Goal: Task Accomplishment & Management: Use online tool/utility

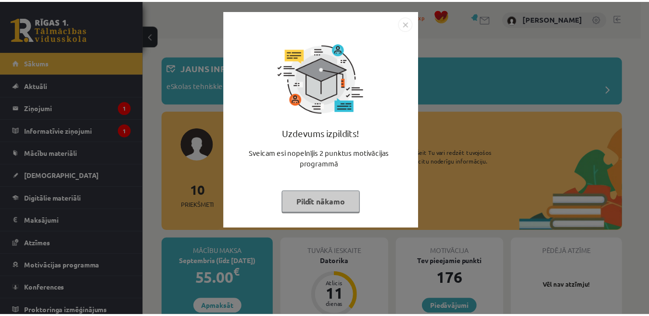
scroll to position [144, 0]
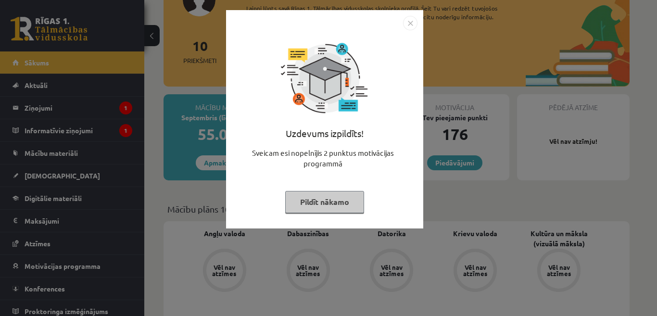
click at [413, 22] on img "Close" at bounding box center [410, 23] width 14 height 14
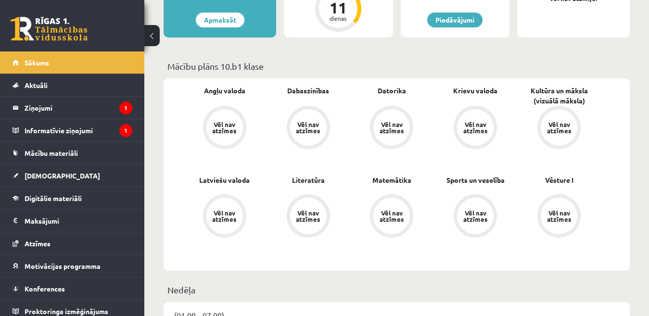
scroll to position [241, 0]
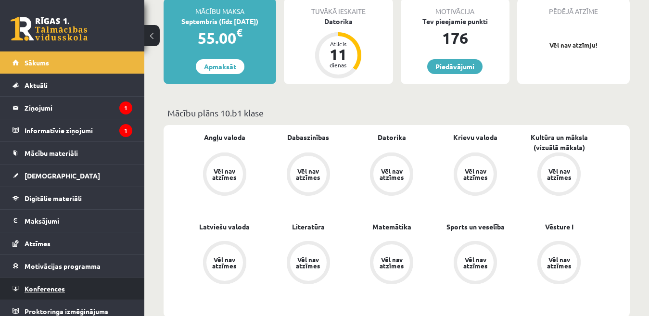
click at [38, 292] on span "Konferences" at bounding box center [45, 288] width 40 height 9
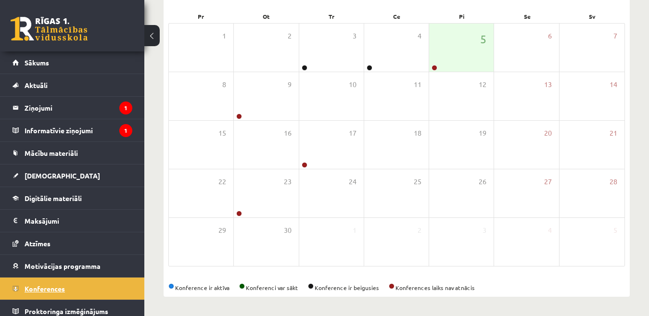
scroll to position [144, 0]
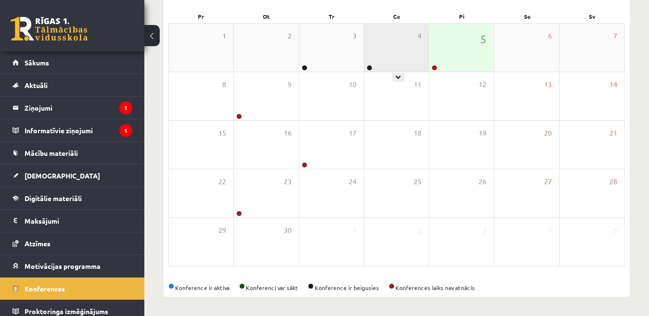
click at [372, 68] on div at bounding box center [368, 68] width 9 height 7
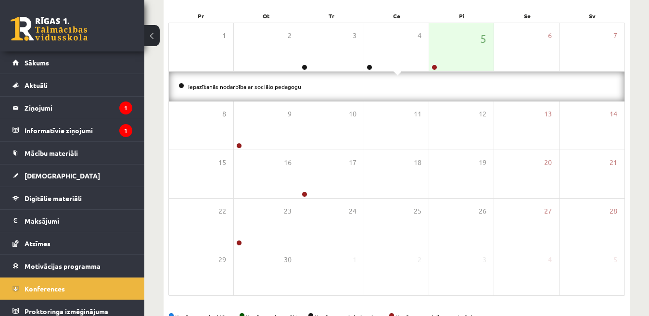
click at [325, 94] on div "Iepazīšanās nodarbība ar sociālo pedagogu" at bounding box center [397, 87] width 456 height 30
click at [215, 89] on li "Iepazīšanās nodarbība ar sociālo pedagogu" at bounding box center [396, 86] width 436 height 11
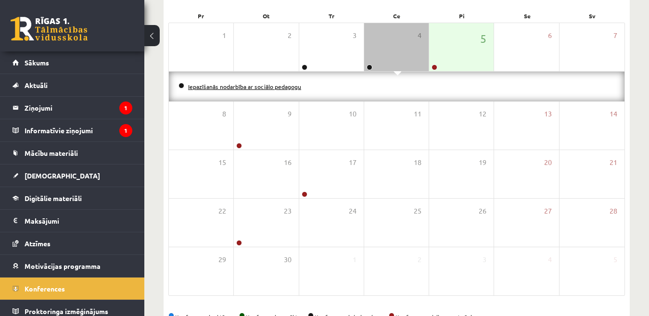
click at [210, 89] on link "Iepazīšanās nodarbība ar sociālo pedagogu" at bounding box center [244, 87] width 113 height 8
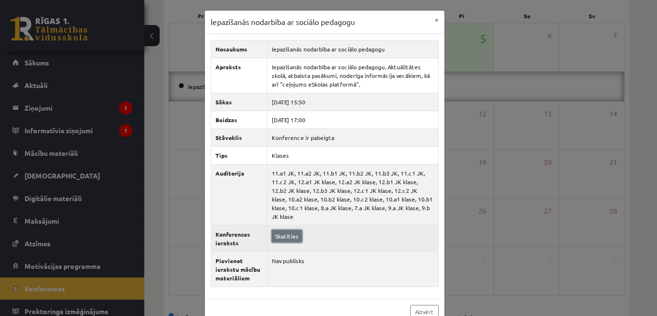
click at [284, 230] on link "Skatīties" at bounding box center [287, 236] width 30 height 13
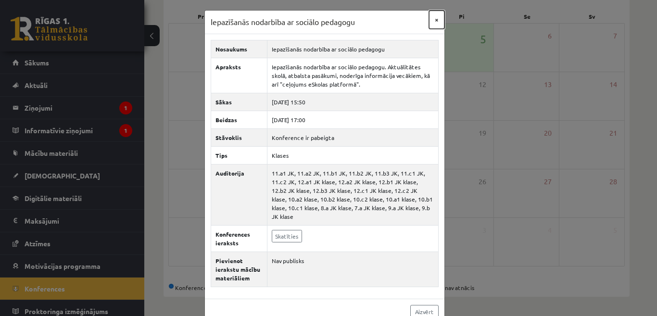
click at [434, 17] on button "×" at bounding box center [436, 20] width 15 height 18
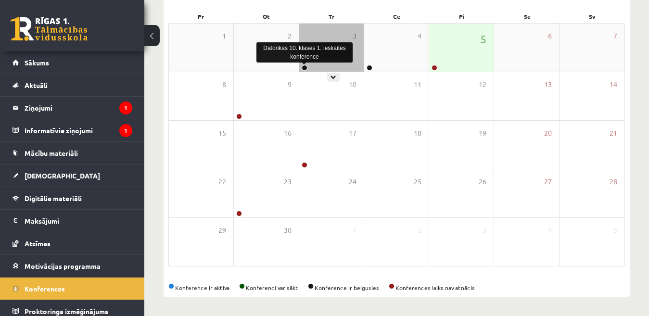
click at [305, 68] on link at bounding box center [305, 68] width 6 height 6
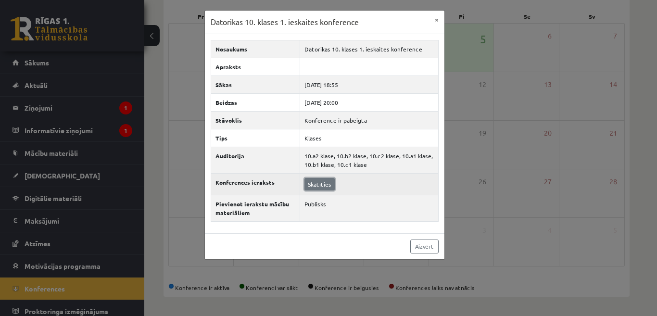
click at [324, 185] on link "Skatīties" at bounding box center [320, 184] width 30 height 13
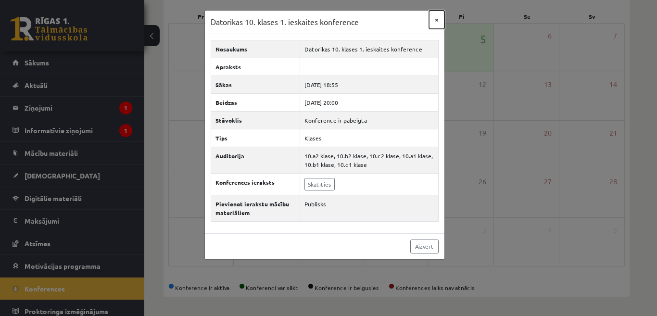
click at [431, 19] on button "×" at bounding box center [436, 20] width 15 height 18
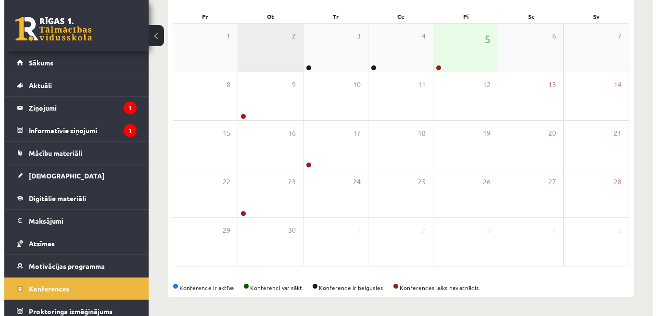
scroll to position [0, 0]
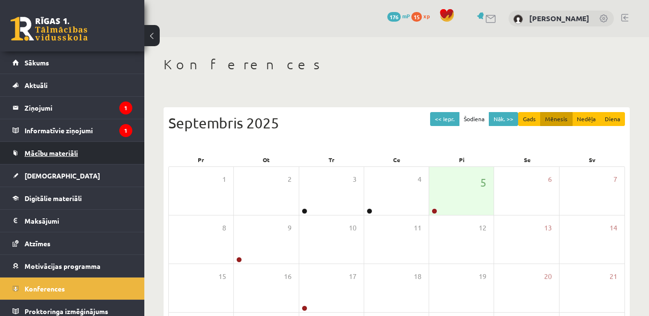
click at [46, 157] on link "Mācību materiāli" at bounding box center [73, 153] width 120 height 22
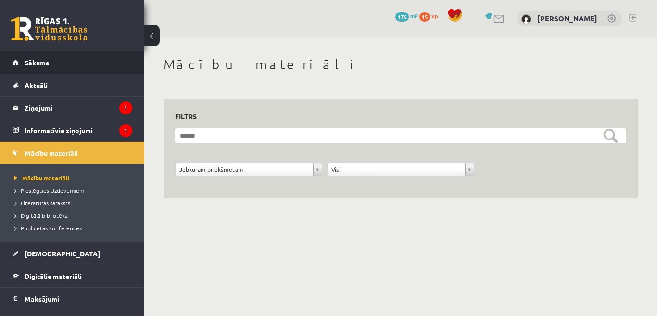
click at [33, 60] on span "Sākums" at bounding box center [37, 62] width 25 height 9
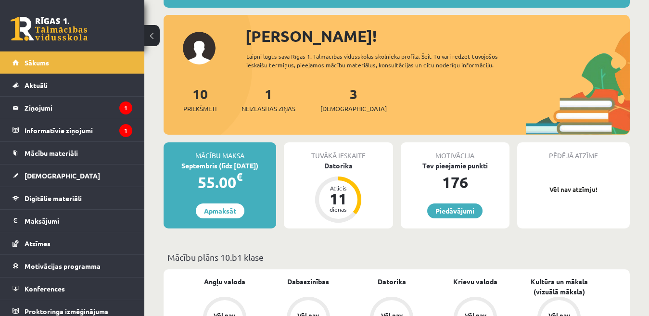
scroll to position [144, 0]
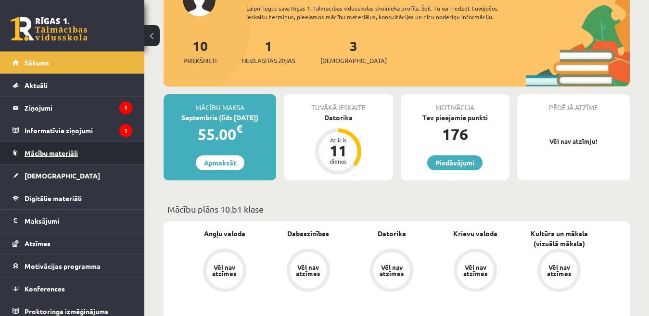
click at [50, 151] on span "Mācību materiāli" at bounding box center [51, 153] width 53 height 9
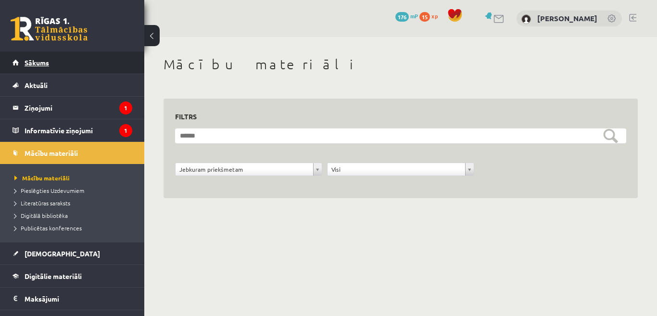
click at [36, 57] on link "Sākums" at bounding box center [73, 62] width 120 height 22
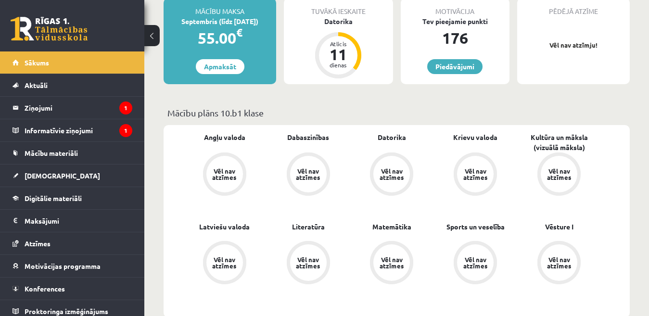
scroll to position [241, 0]
click at [389, 168] on div "Vēl nav atzīmes" at bounding box center [391, 174] width 27 height 13
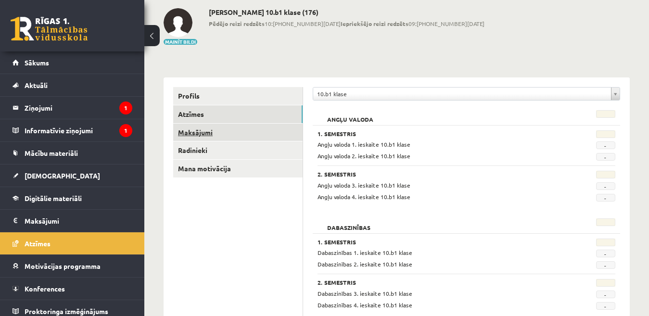
scroll to position [48, 0]
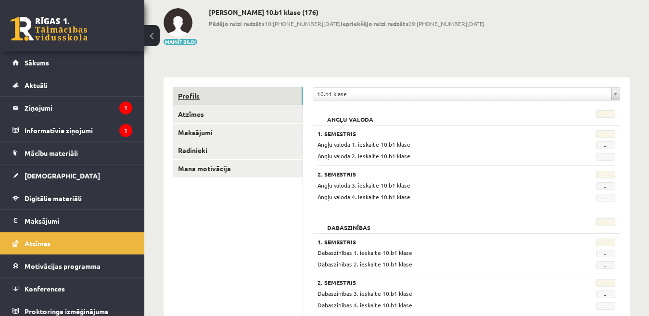
click at [205, 93] on link "Profils" at bounding box center [237, 96] width 129 height 18
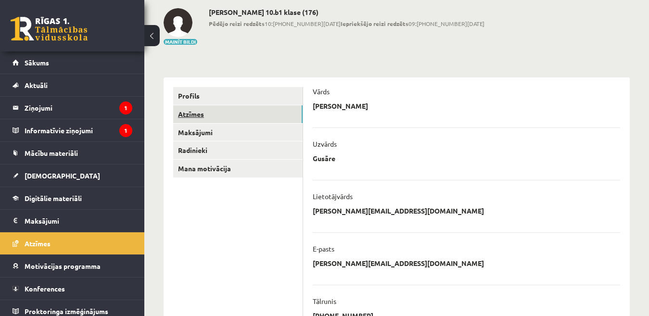
click at [203, 122] on link "Atzīmes" at bounding box center [237, 114] width 129 height 18
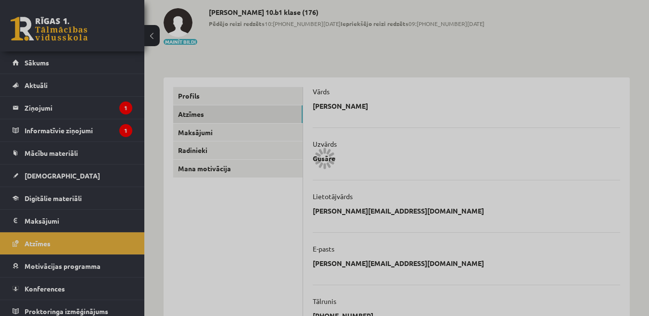
click at [200, 135] on div at bounding box center [324, 158] width 649 height 316
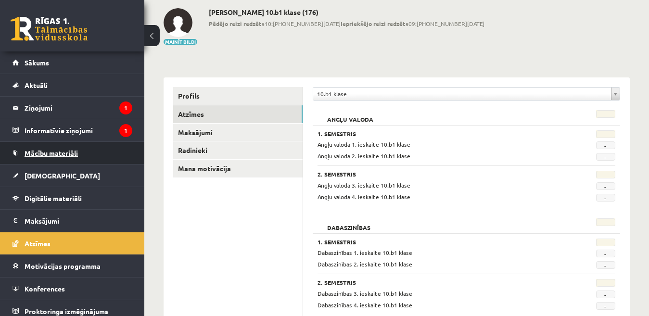
click at [47, 159] on link "Mācību materiāli" at bounding box center [73, 153] width 120 height 22
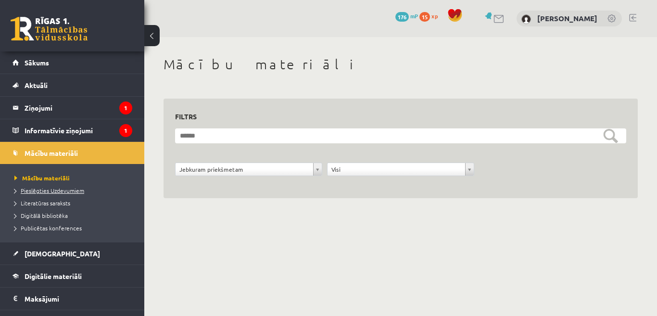
click at [33, 189] on span "Pieslēgties Uzdevumiem" at bounding box center [49, 191] width 70 height 8
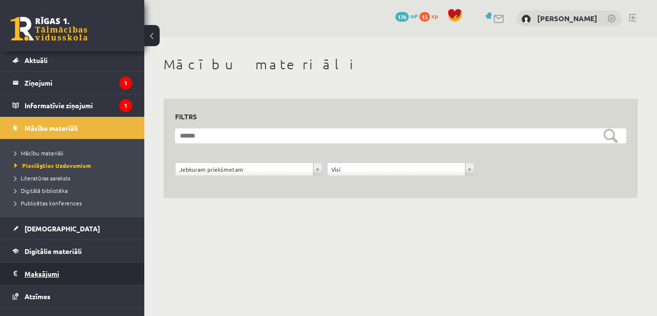
scroll to position [48, 0]
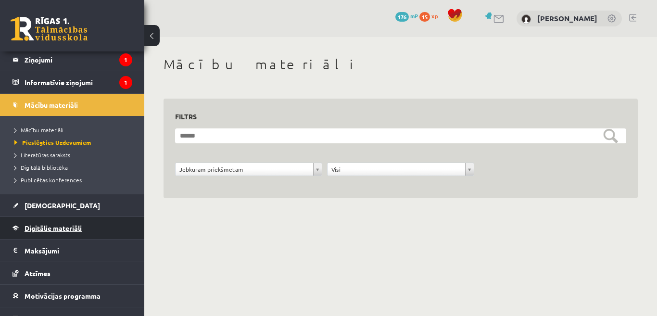
click at [53, 228] on span "Digitālie materiāli" at bounding box center [53, 228] width 57 height 9
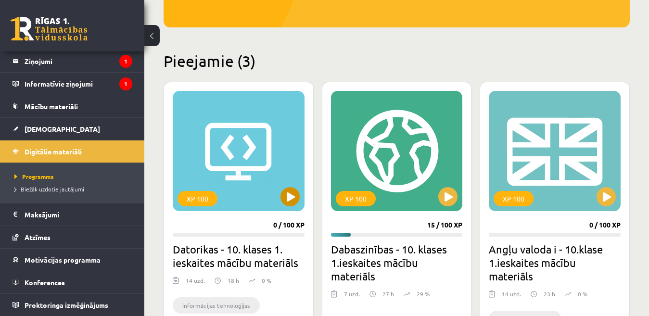
scroll to position [289, 0]
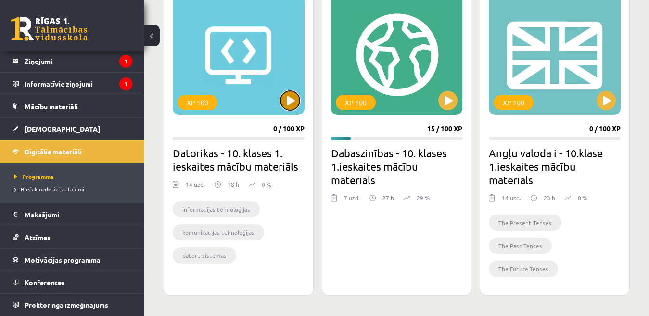
click at [287, 105] on button at bounding box center [289, 100] width 19 height 19
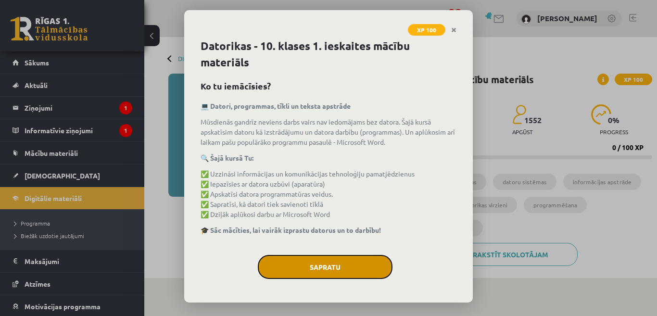
click at [343, 262] on button "Sapratu" at bounding box center [325, 267] width 135 height 24
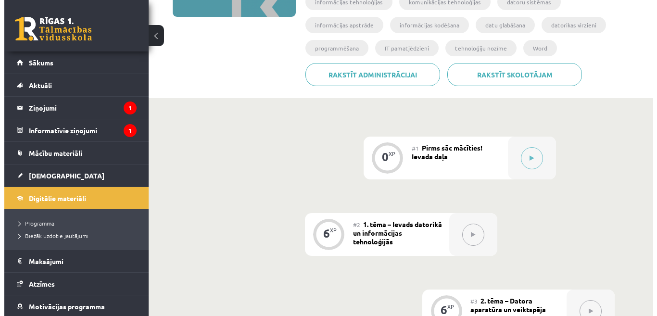
scroll to position [196, 0]
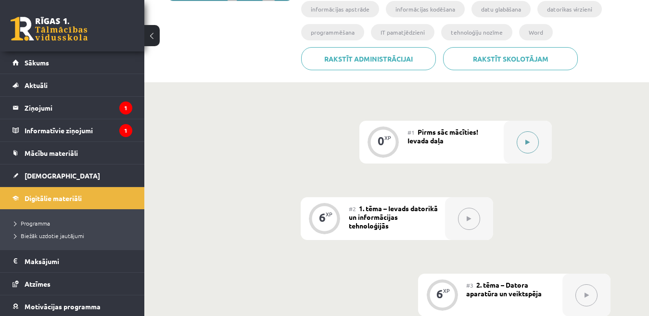
click at [533, 144] on button at bounding box center [528, 142] width 22 height 22
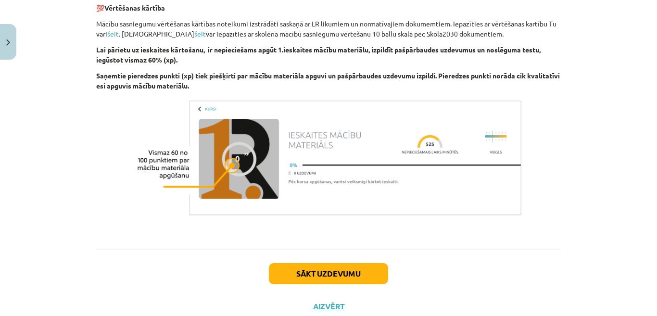
scroll to position [704, 0]
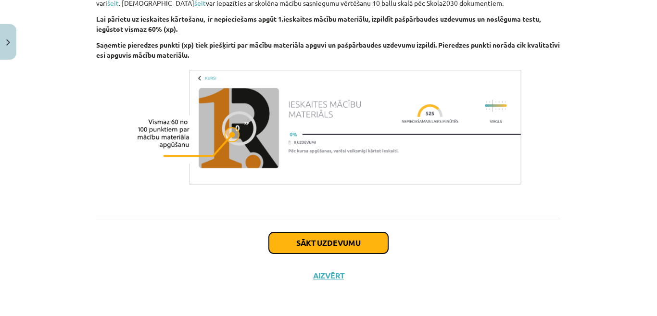
click at [343, 249] on button "Sākt uzdevumu" at bounding box center [328, 242] width 119 height 21
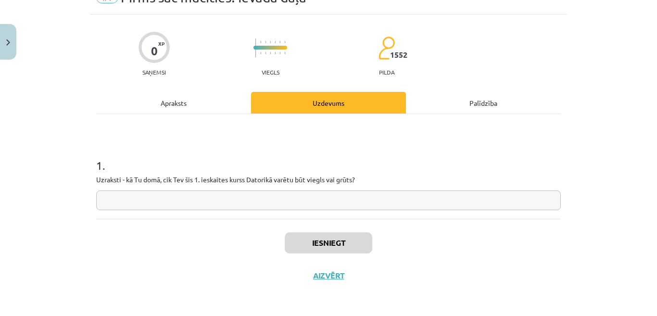
scroll to position [24, 0]
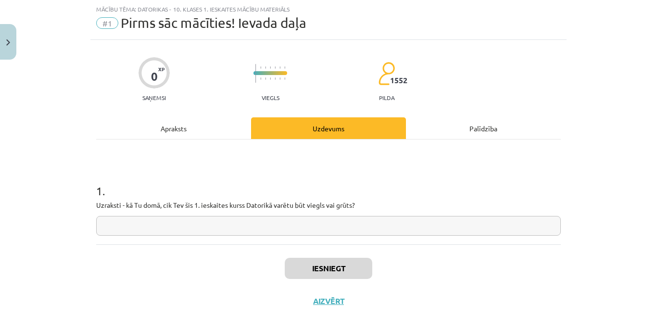
click at [115, 223] on input "text" at bounding box center [328, 226] width 465 height 20
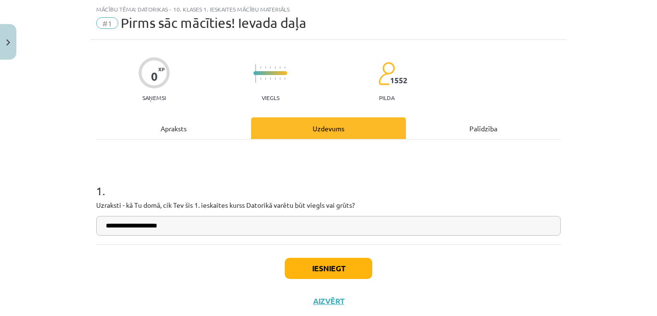
type input "**********"
click at [334, 276] on button "Iesniegt" at bounding box center [329, 268] width 88 height 21
click at [134, 224] on input "**********" at bounding box center [328, 226] width 465 height 20
click at [297, 270] on button "Iesniegt" at bounding box center [329, 268] width 88 height 21
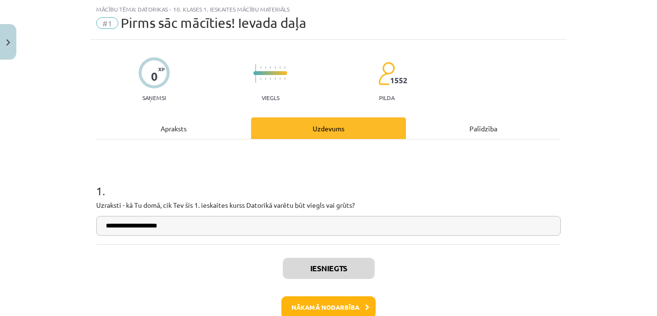
scroll to position [72, 0]
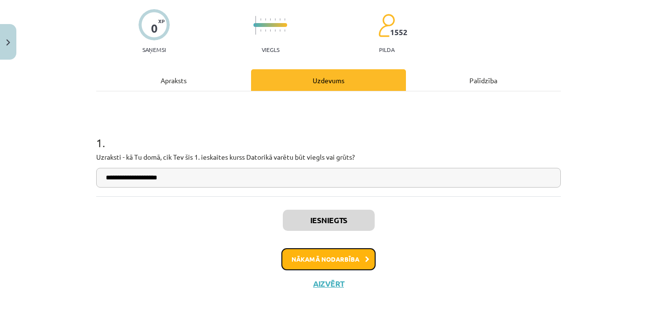
click at [349, 260] on button "Nākamā nodarbība" at bounding box center [328, 259] width 94 height 22
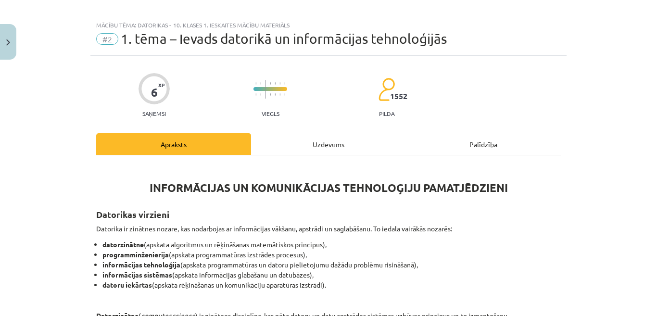
scroll to position [0, 0]
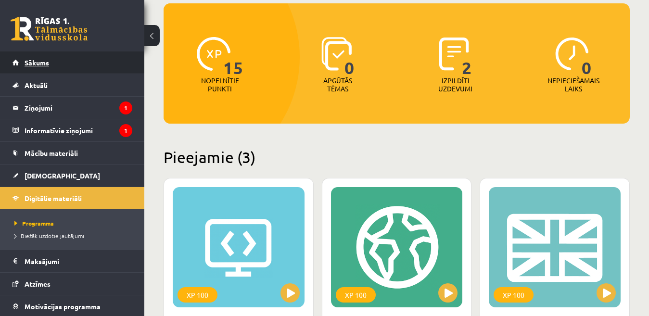
click at [59, 64] on link "Sākums" at bounding box center [73, 62] width 120 height 22
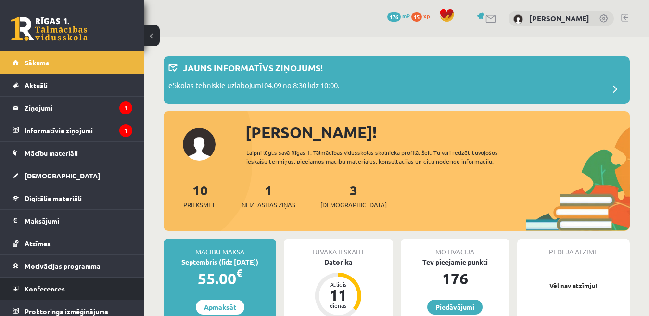
click at [73, 286] on link "Konferences" at bounding box center [73, 289] width 120 height 22
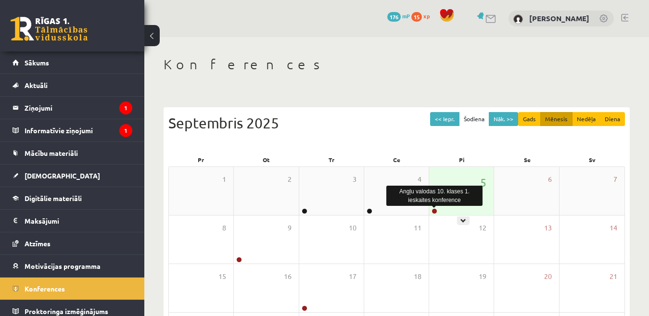
click at [434, 212] on link at bounding box center [435, 211] width 6 height 6
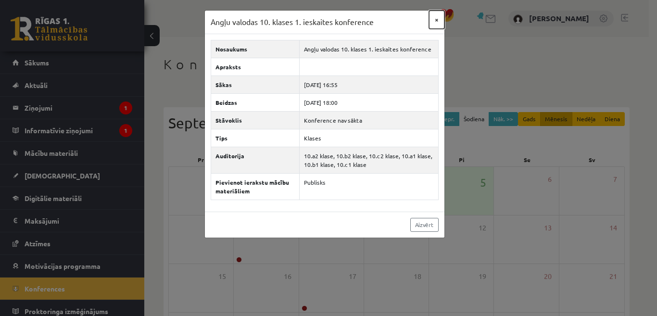
click at [438, 19] on button "×" at bounding box center [436, 20] width 15 height 18
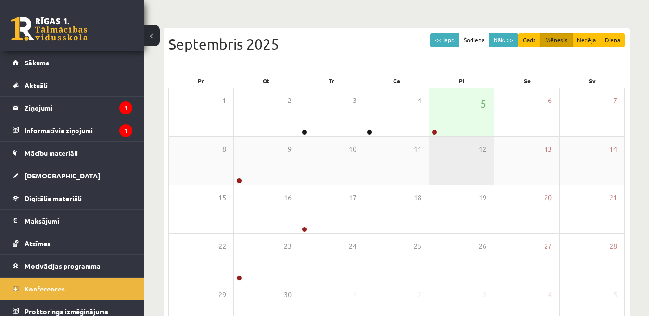
scroll to position [96, 0]
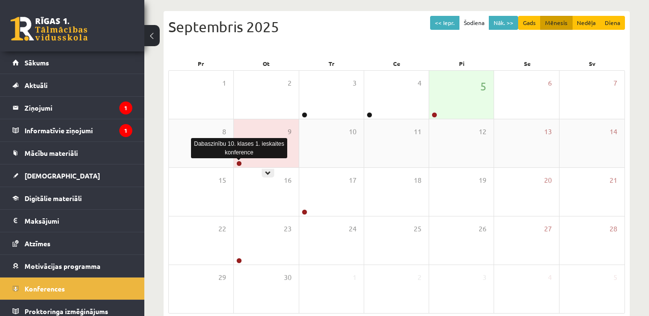
click at [238, 162] on link at bounding box center [239, 164] width 6 height 6
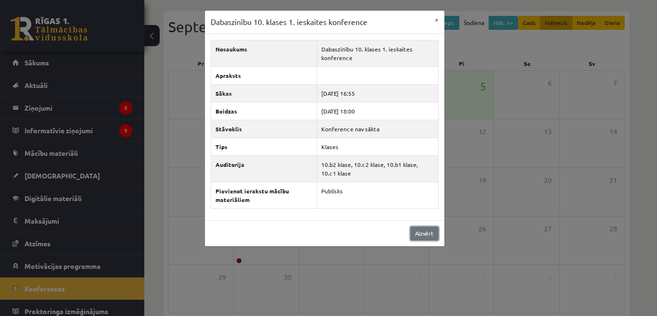
click at [435, 227] on link "Aizvērt" at bounding box center [424, 234] width 28 height 14
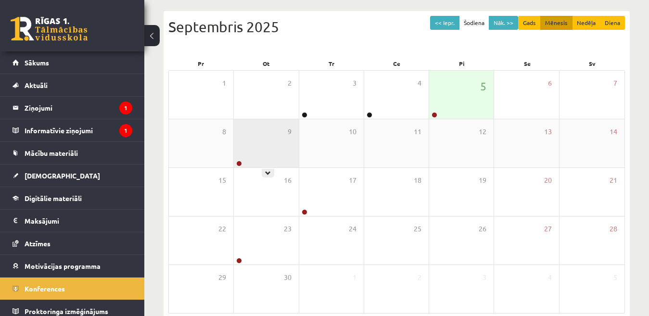
click at [242, 165] on div at bounding box center [238, 164] width 9 height 7
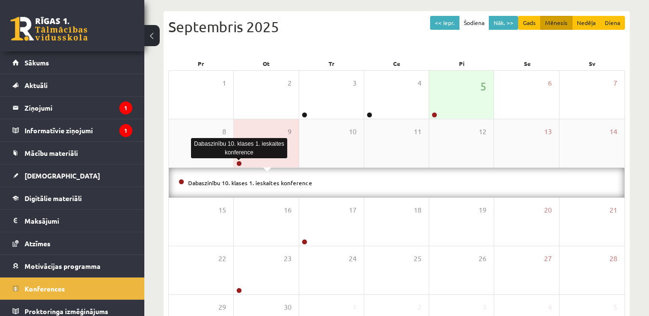
click at [238, 163] on link at bounding box center [239, 164] width 6 height 6
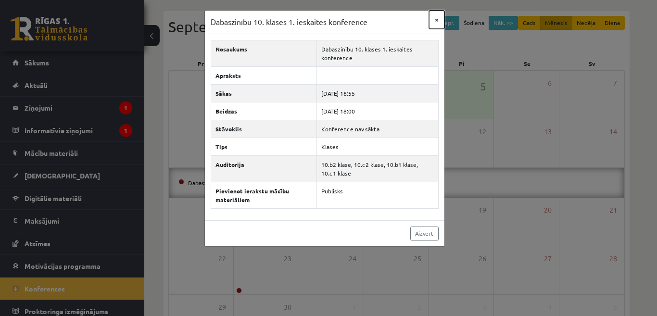
click at [435, 20] on button "×" at bounding box center [436, 20] width 15 height 18
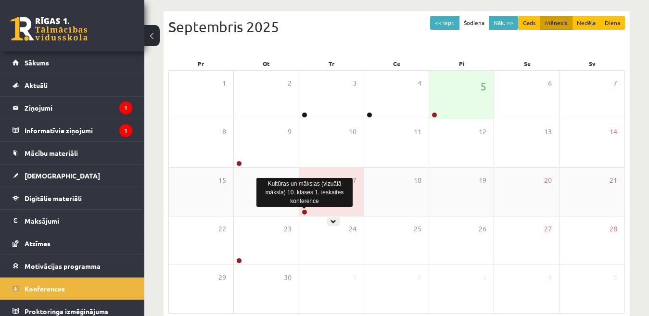
click at [306, 213] on link at bounding box center [305, 212] width 6 height 6
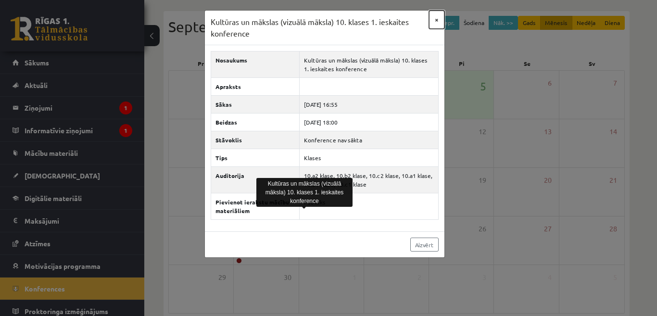
click at [436, 15] on button "×" at bounding box center [436, 20] width 15 height 18
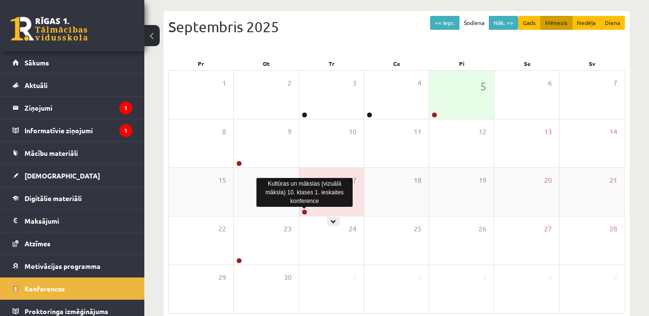
click at [305, 212] on link at bounding box center [305, 212] width 6 height 6
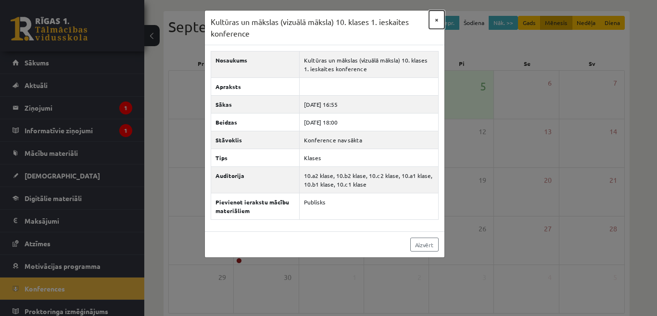
click at [439, 21] on button "×" at bounding box center [436, 20] width 15 height 18
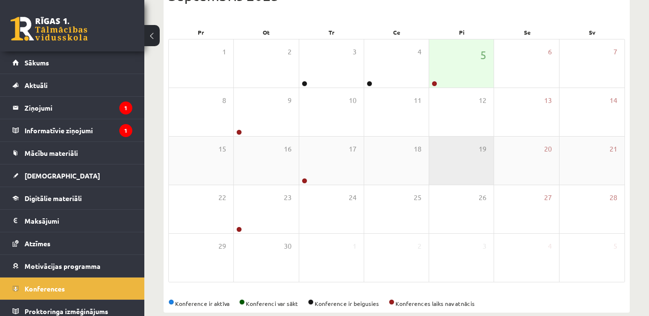
scroll to position [144, 0]
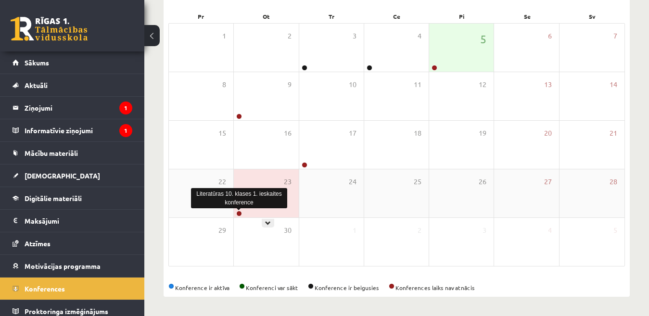
click at [238, 213] on link at bounding box center [239, 214] width 6 height 6
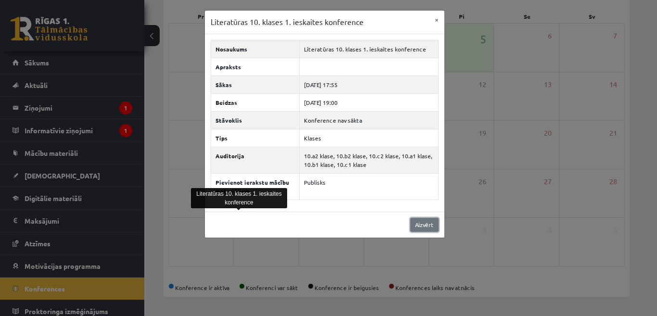
click at [425, 223] on link "Aizvērt" at bounding box center [424, 225] width 28 height 14
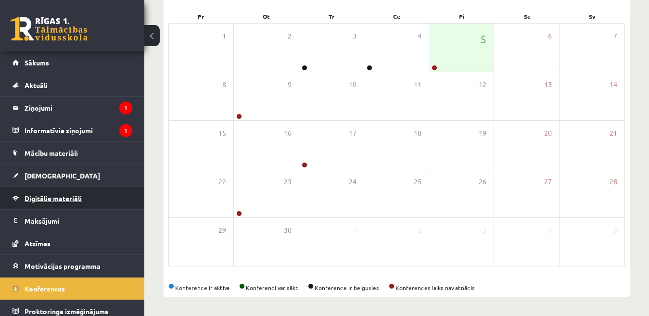
click at [42, 197] on span "Digitālie materiāli" at bounding box center [53, 198] width 57 height 9
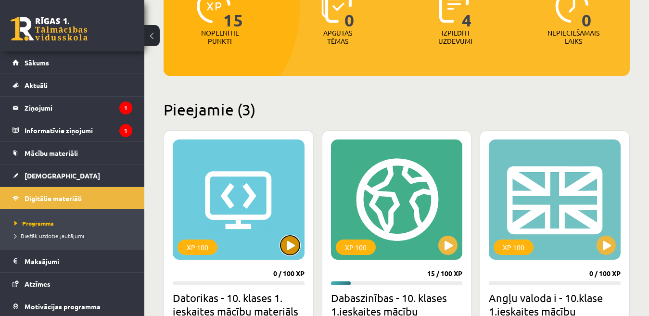
click at [293, 242] on button at bounding box center [289, 245] width 19 height 19
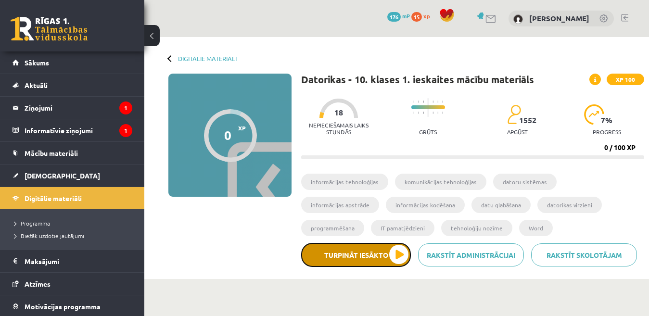
click at [395, 253] on button "Turpināt iesākto" at bounding box center [356, 255] width 110 height 24
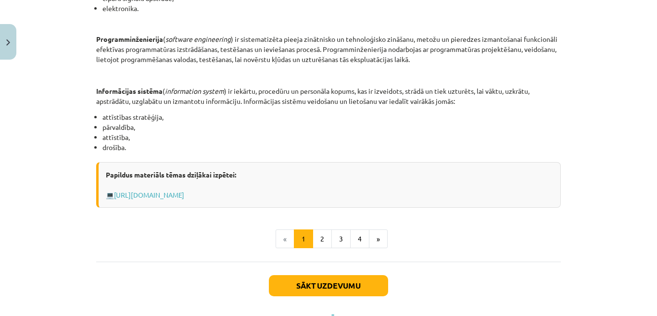
scroll to position [481, 0]
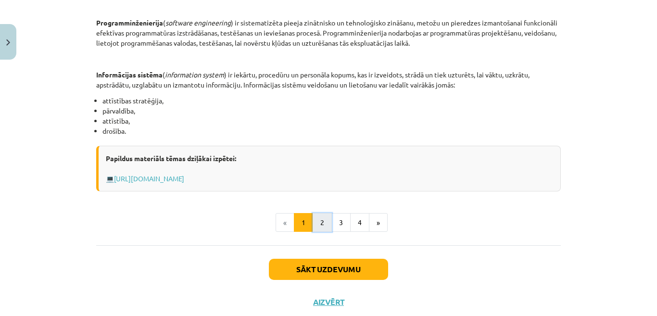
click at [317, 216] on button "2" at bounding box center [322, 222] width 19 height 19
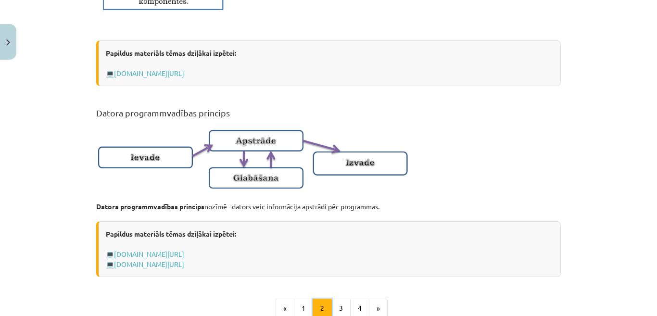
scroll to position [625, 0]
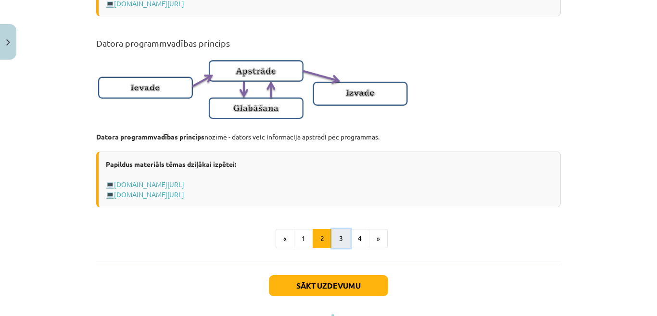
click at [339, 248] on button "3" at bounding box center [340, 238] width 19 height 19
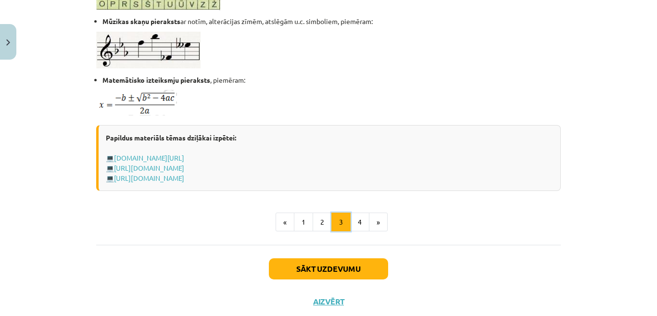
scroll to position [661, 0]
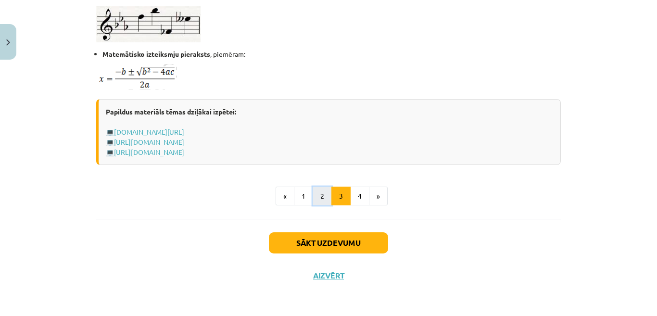
click at [320, 197] on button "2" at bounding box center [322, 196] width 19 height 19
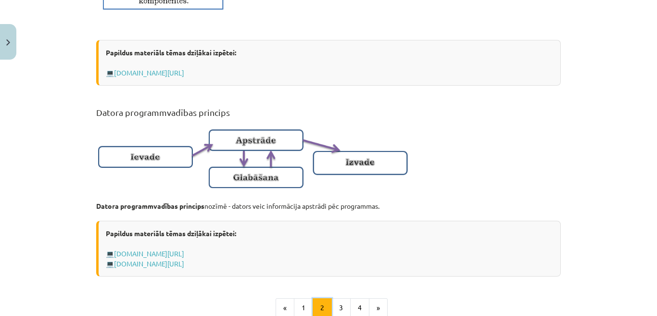
scroll to position [557, 0]
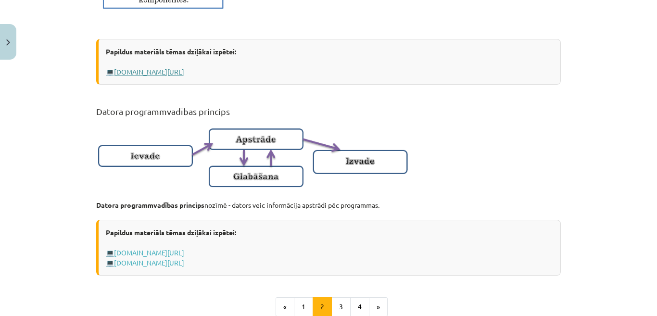
click at [184, 76] on link "www.uzdevumi.lv/p/informatika/10-klase/informacija-it-drosiba7409/re-2fc7e51f-6…" at bounding box center [149, 71] width 70 height 9
click at [135, 257] on link "www.uzdevumi.lv/p/informatika/7-klase/datora-programmatura7462/re-1576cf6d-8895…" at bounding box center [149, 252] width 70 height 9
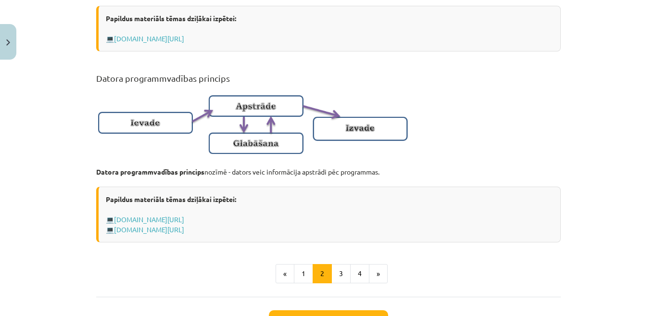
scroll to position [605, 0]
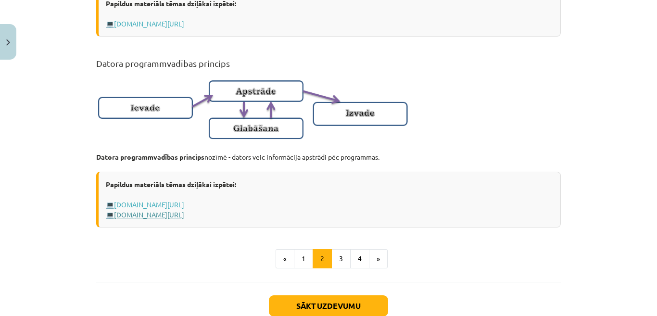
click at [178, 219] on link "profizgl.lu.lv/mod/book/view.php?id=22319&chapterid=6859" at bounding box center [149, 214] width 70 height 9
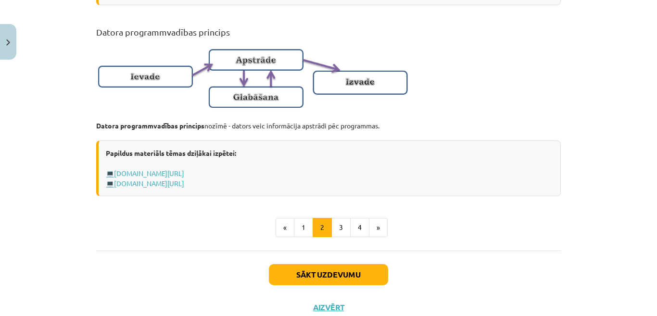
scroll to position [653, 0]
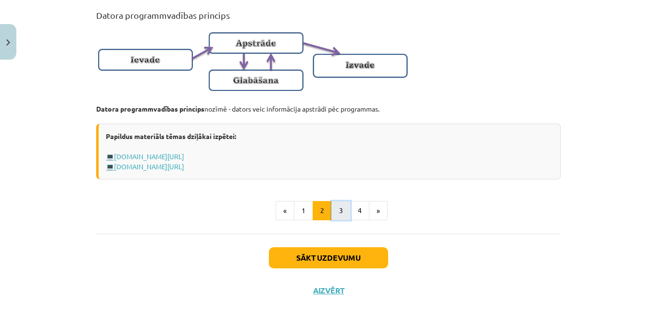
click at [337, 217] on button "3" at bounding box center [340, 210] width 19 height 19
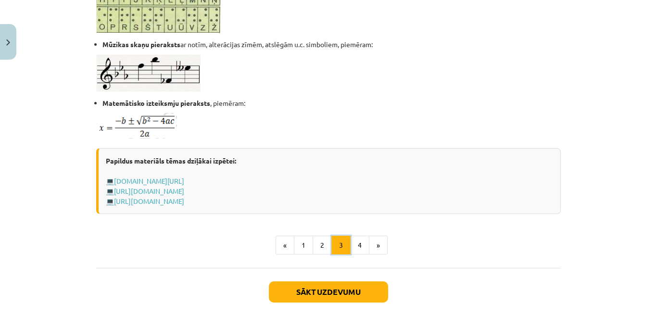
scroll to position [613, 0]
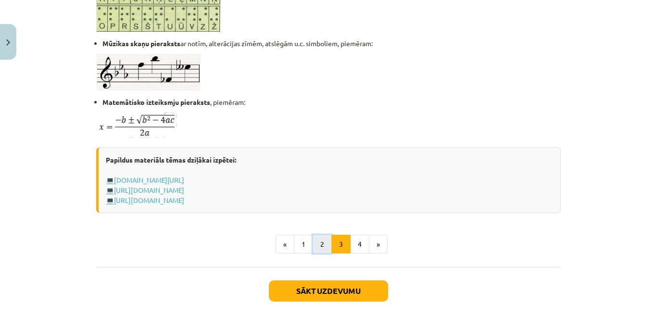
click at [322, 240] on button "2" at bounding box center [322, 244] width 19 height 19
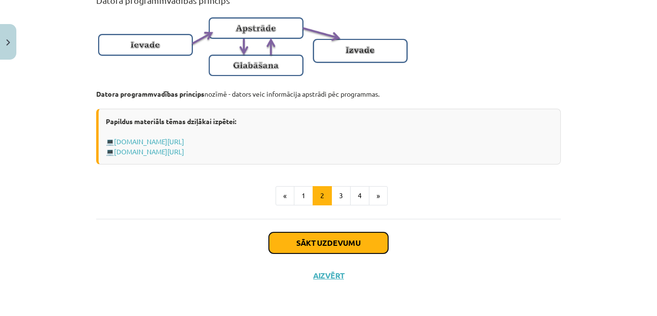
click at [320, 236] on button "Sākt uzdevumu" at bounding box center [328, 242] width 119 height 21
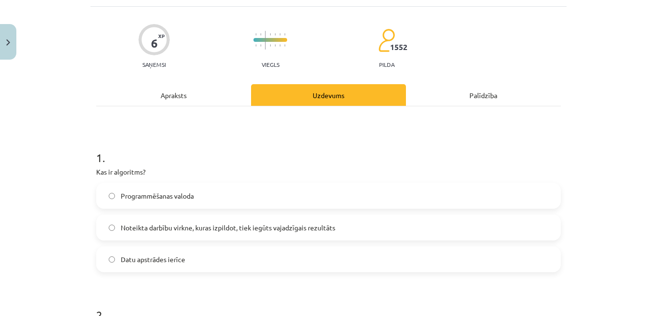
scroll to position [72, 0]
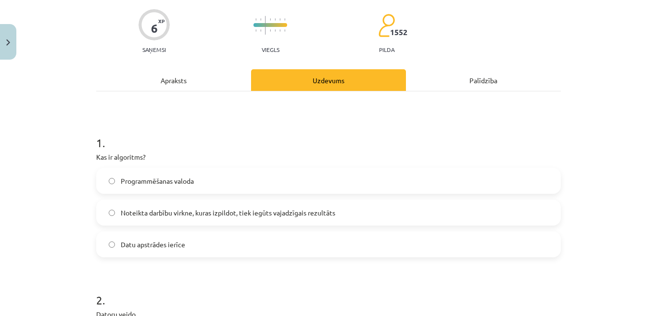
click at [187, 217] on span "Noteikta darbību virkne, kuras izpildot, tiek iegūts vajadzīgais rezultāts" at bounding box center [228, 213] width 215 height 10
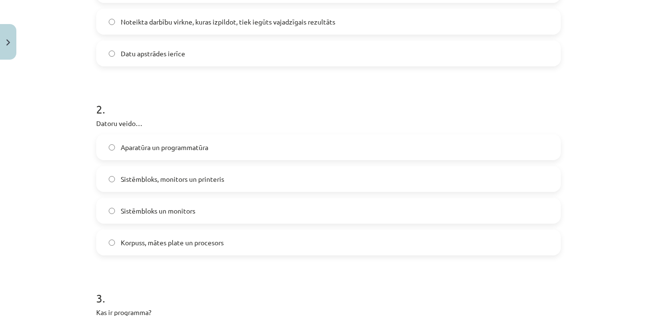
scroll to position [265, 0]
click at [159, 142] on span "Aparatūra un programmatūra" at bounding box center [165, 146] width 88 height 10
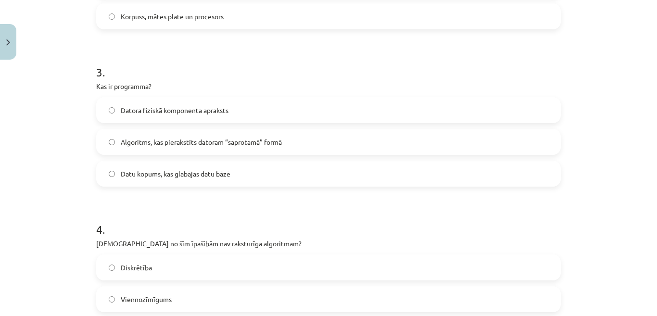
scroll to position [505, 0]
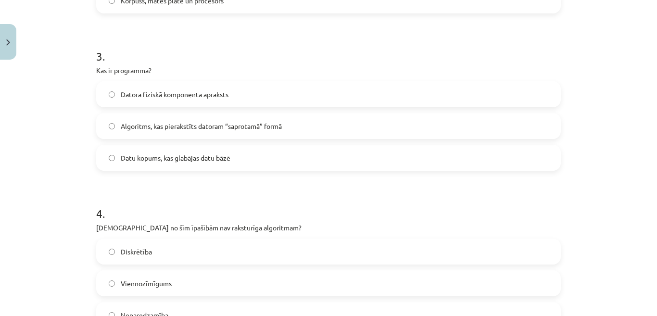
click at [183, 161] on span "Datu kopums, kas glabājas datu bāzē" at bounding box center [176, 158] width 110 height 10
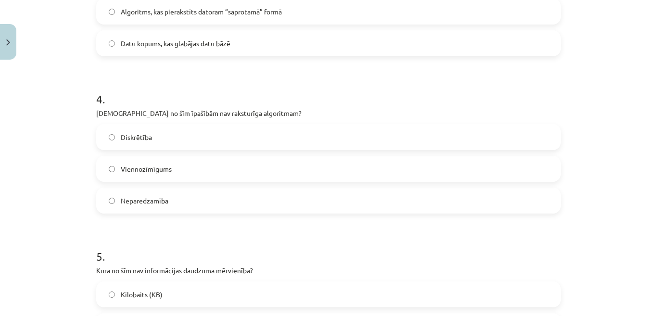
scroll to position [649, 0]
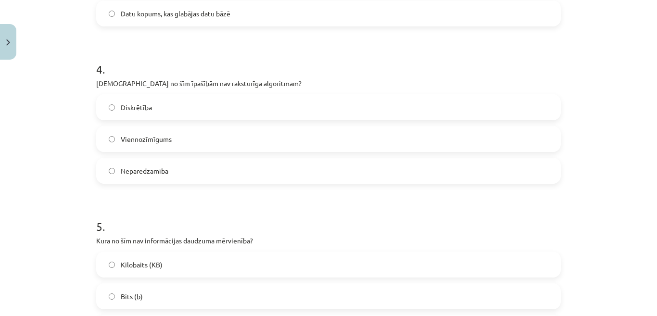
click at [183, 183] on div "Neparedzamība" at bounding box center [328, 171] width 465 height 26
click at [188, 175] on label "Neparedzamība" at bounding box center [328, 171] width 463 height 24
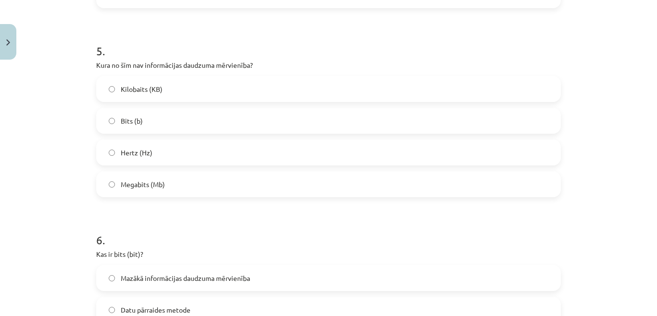
scroll to position [842, 0]
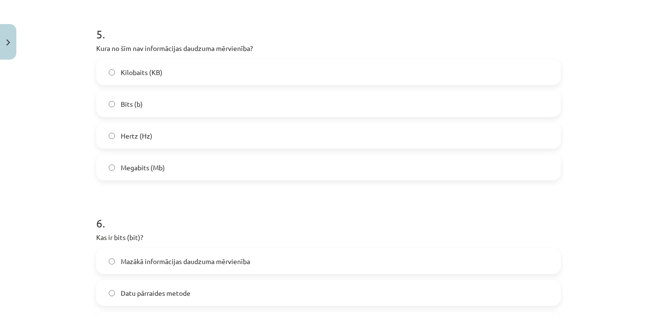
click at [160, 132] on label "Hertz (Hz)" at bounding box center [328, 136] width 463 height 24
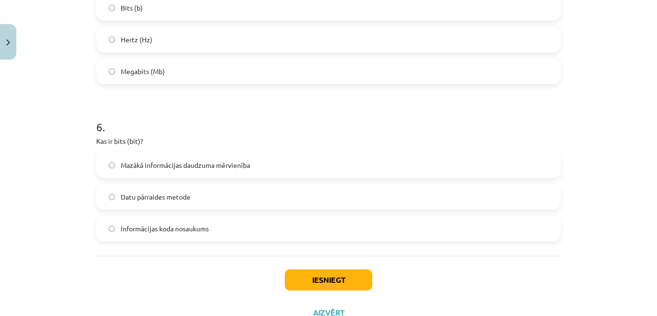
scroll to position [975, 0]
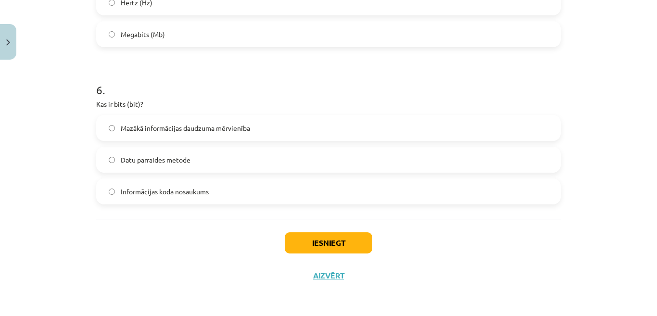
click at [203, 128] on span "Mazākā informācijas daudzuma mērvienība" at bounding box center [185, 128] width 129 height 10
click at [296, 239] on button "Iesniegt" at bounding box center [329, 242] width 88 height 21
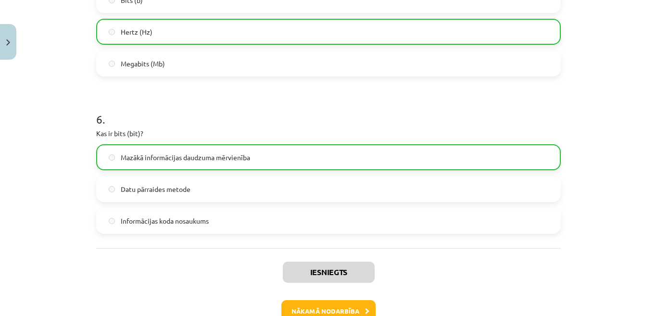
scroll to position [1006, 0]
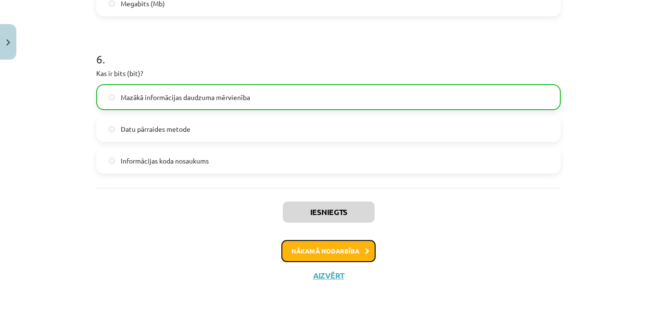
click at [350, 249] on button "Nākamā nodarbība" at bounding box center [328, 251] width 94 height 22
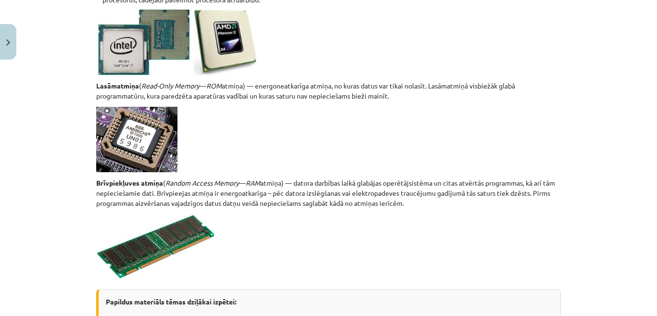
scroll to position [1648, 0]
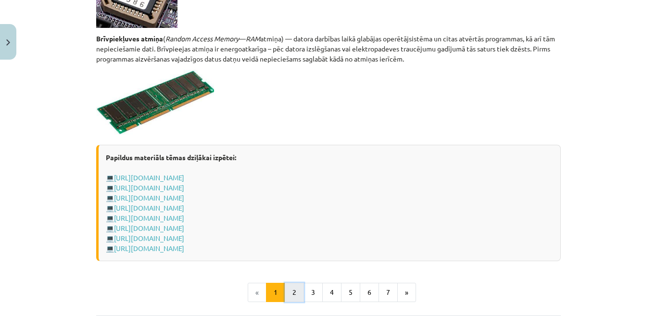
click at [296, 290] on button "2" at bounding box center [294, 292] width 19 height 19
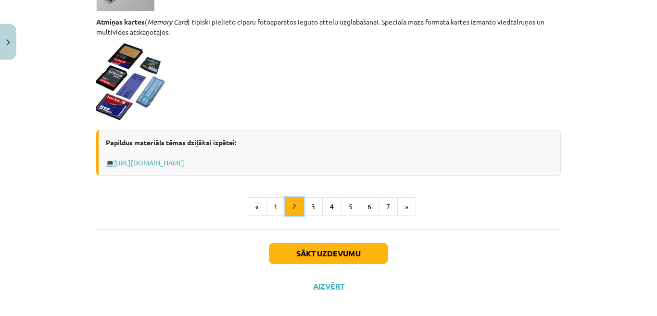
scroll to position [880, 0]
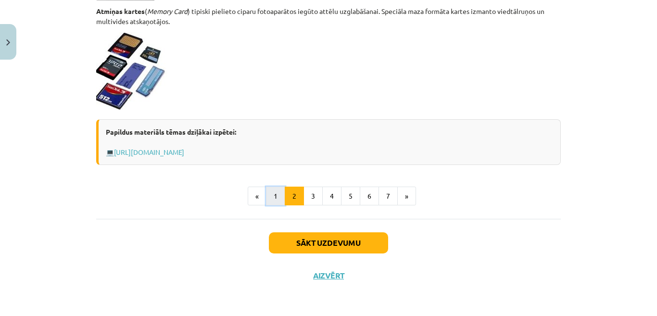
click at [276, 197] on button "1" at bounding box center [275, 196] width 19 height 19
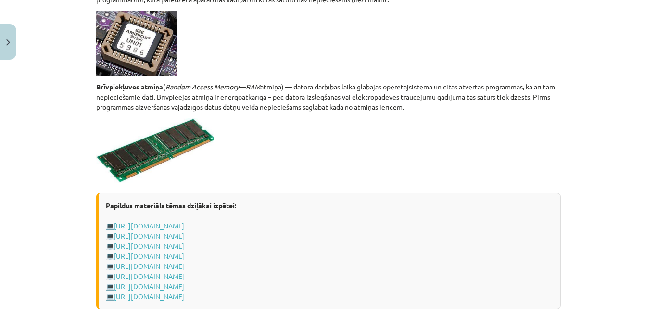
scroll to position [1744, 0]
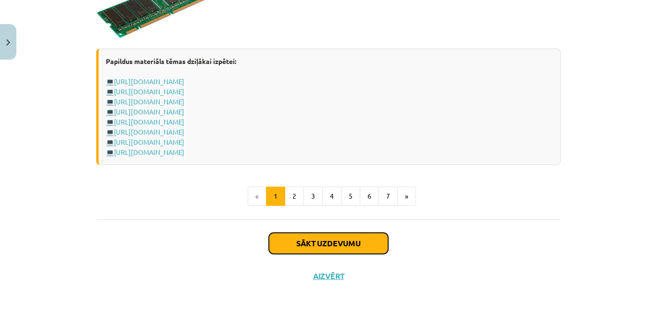
click at [324, 243] on button "Sākt uzdevumu" at bounding box center [328, 243] width 119 height 21
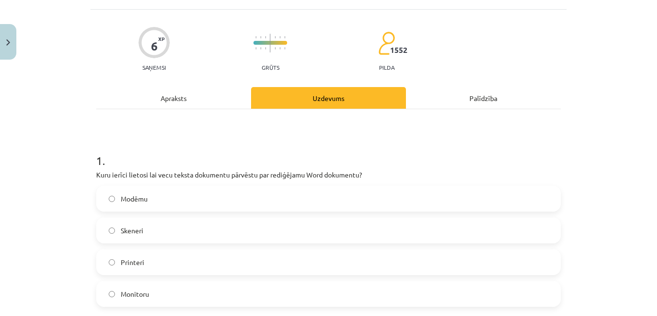
scroll to position [24, 0]
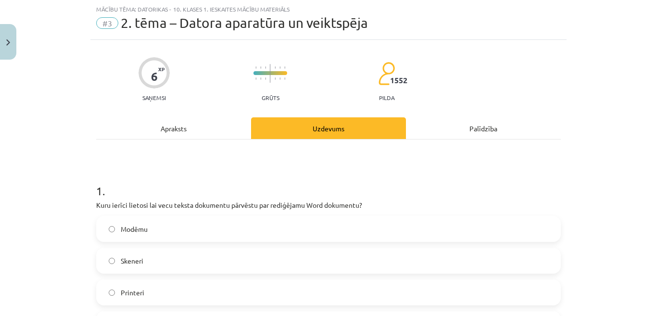
click at [190, 126] on div "Apraksts" at bounding box center [173, 128] width 155 height 22
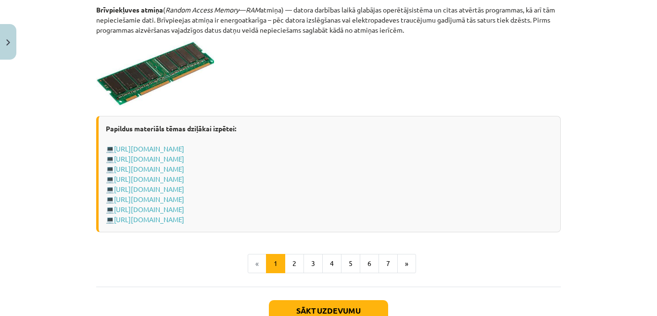
scroll to position [1744, 0]
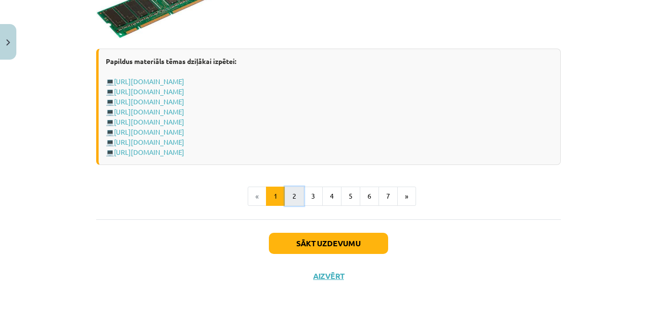
click at [292, 196] on button "2" at bounding box center [294, 196] width 19 height 19
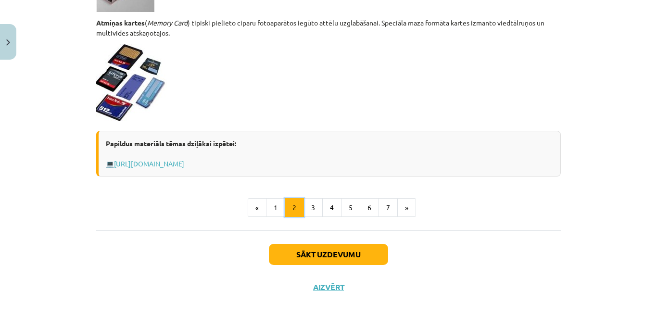
scroll to position [880, 0]
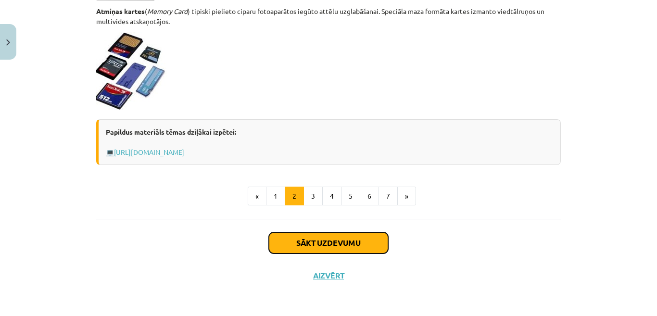
click at [329, 243] on button "Sākt uzdevumu" at bounding box center [328, 242] width 119 height 21
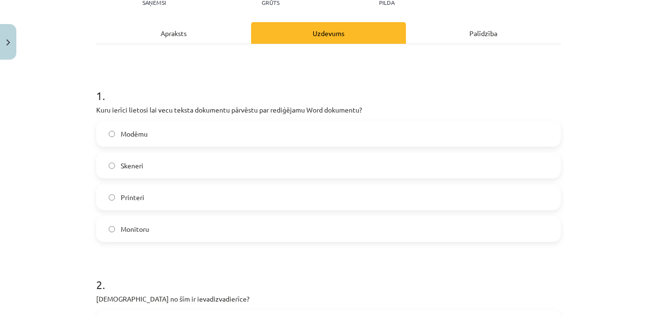
scroll to position [120, 0]
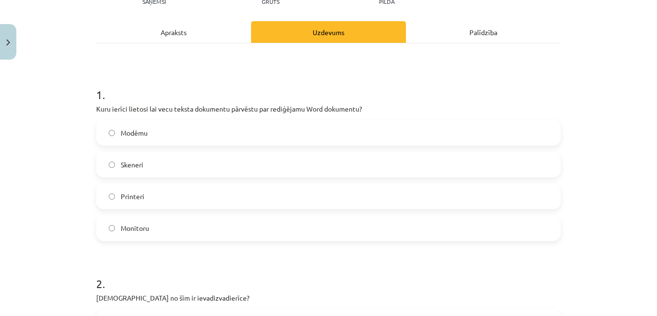
click at [182, 29] on div "Apraksts" at bounding box center [173, 32] width 155 height 22
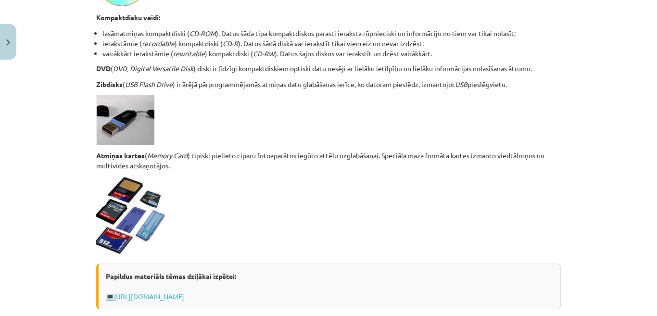
scroll to position [880, 0]
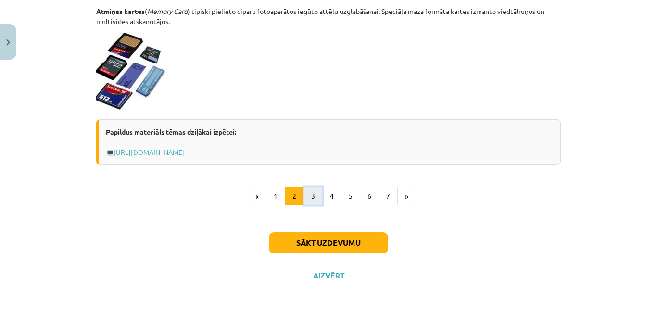
click at [313, 190] on button "3" at bounding box center [313, 196] width 19 height 19
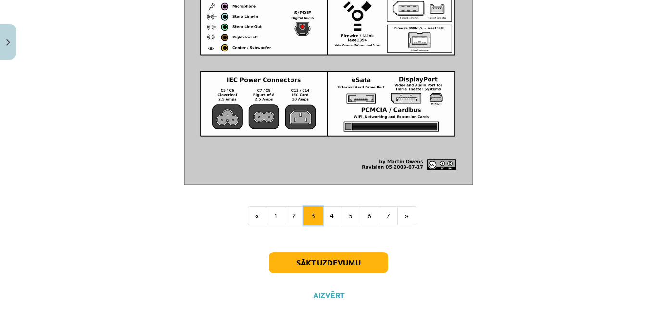
scroll to position [1164, 0]
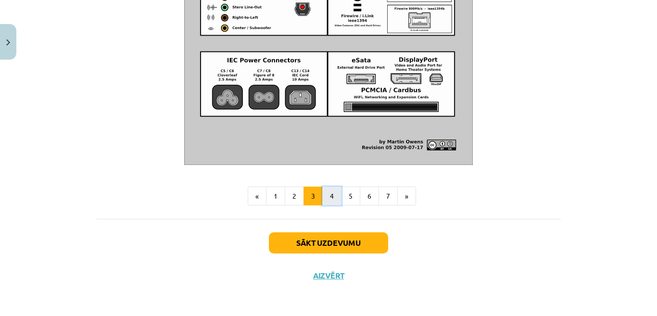
click at [330, 197] on button "4" at bounding box center [331, 196] width 19 height 19
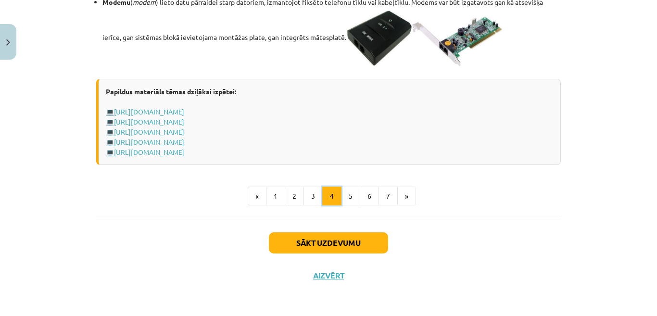
scroll to position [1765, 0]
click at [351, 205] on button "5" at bounding box center [350, 196] width 19 height 19
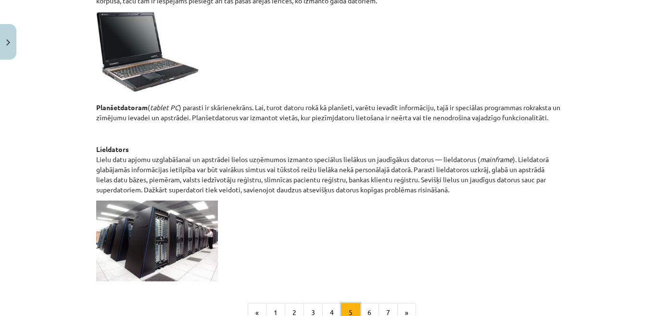
scroll to position [529, 0]
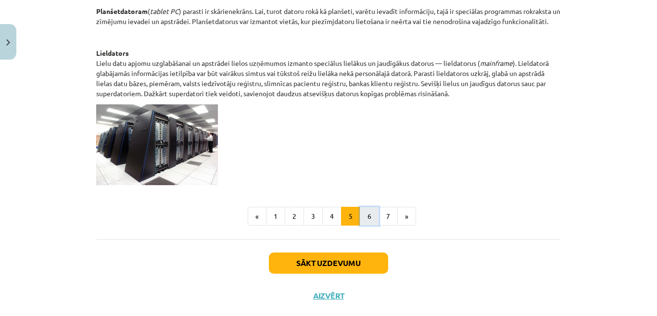
click at [360, 212] on button "6" at bounding box center [369, 216] width 19 height 19
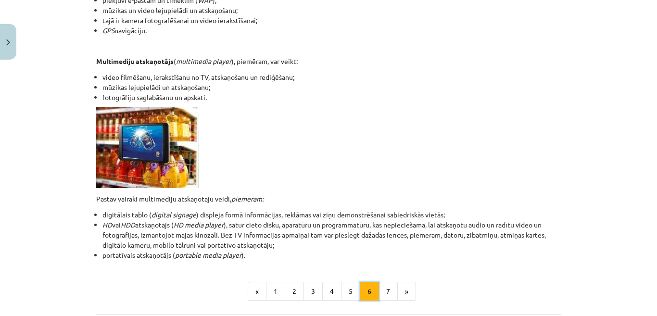
scroll to position [325, 0]
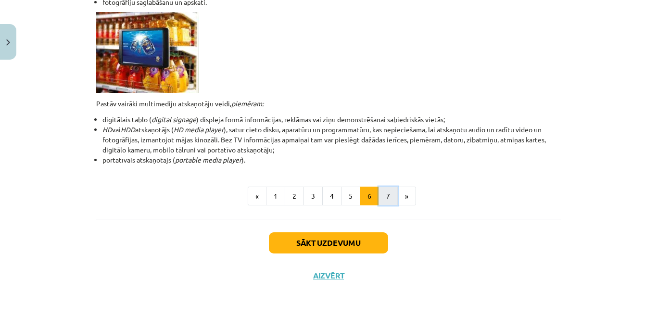
click at [379, 201] on button "7" at bounding box center [388, 196] width 19 height 19
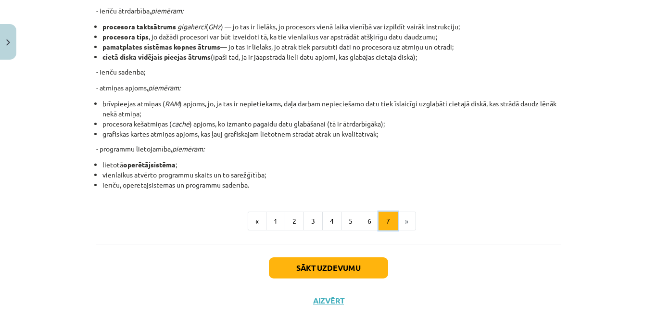
scroll to position [220, 0]
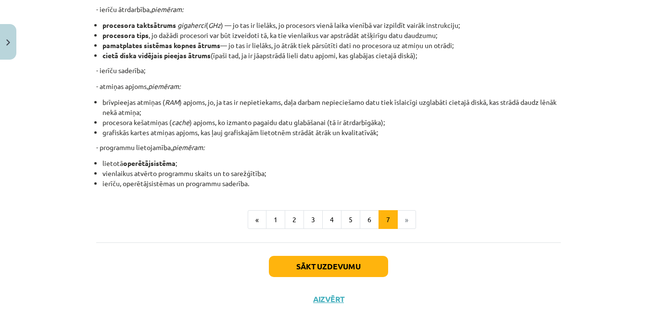
click at [405, 219] on li "»" at bounding box center [407, 219] width 18 height 19
click at [405, 220] on li "»" at bounding box center [407, 219] width 18 height 19
drag, startPoint x: 403, startPoint y: 219, endPoint x: 364, endPoint y: 222, distance: 38.6
click at [401, 219] on li "»" at bounding box center [407, 219] width 18 height 19
click at [325, 266] on button "Sākt uzdevumu" at bounding box center [328, 266] width 119 height 21
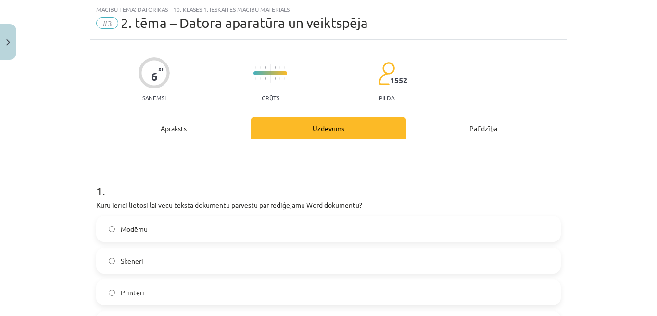
scroll to position [72, 0]
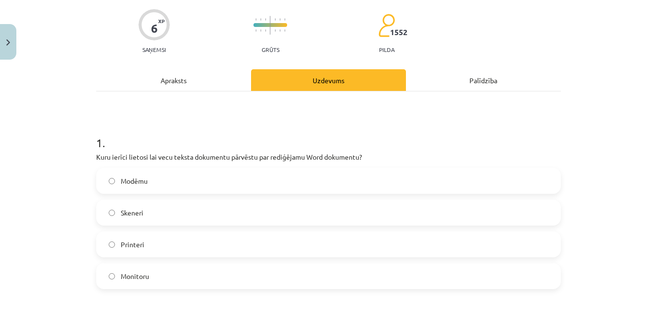
click at [184, 218] on label "Skeneri" at bounding box center [328, 213] width 463 height 24
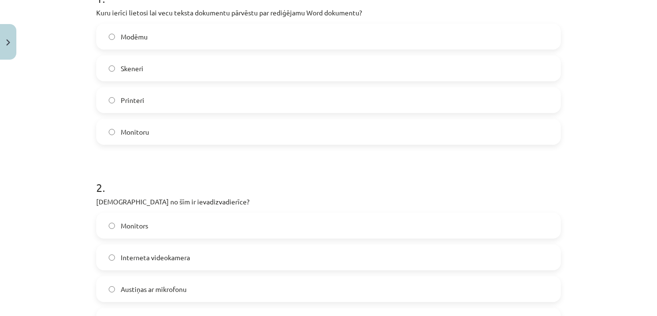
scroll to position [265, 0]
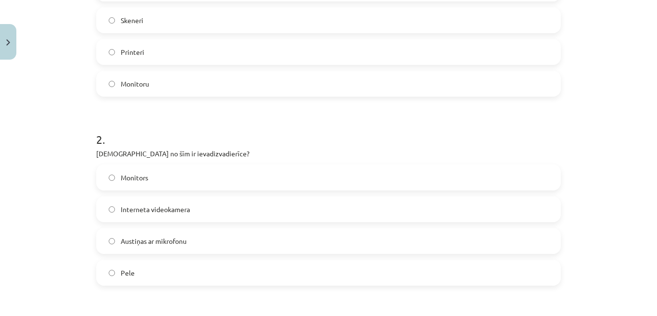
click at [184, 246] on label "Austiņas ar mikrofonu" at bounding box center [328, 241] width 463 height 24
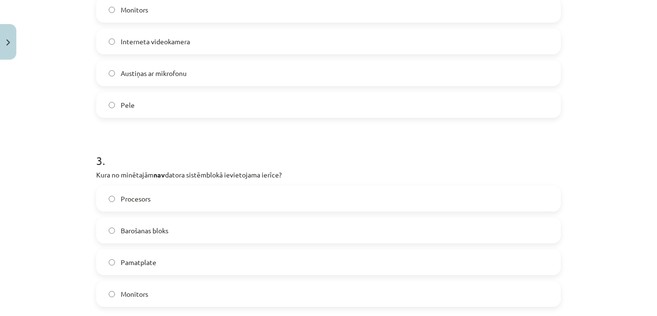
scroll to position [457, 0]
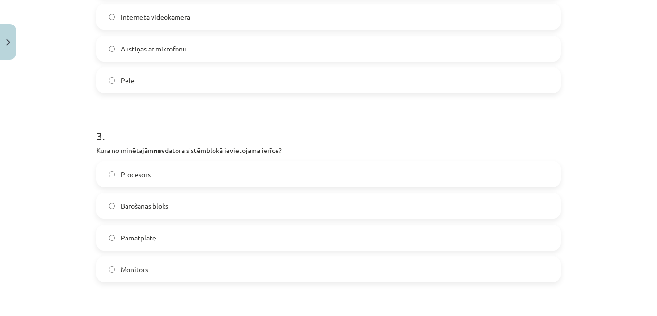
click at [125, 270] on span "Monitors" at bounding box center [134, 270] width 27 height 10
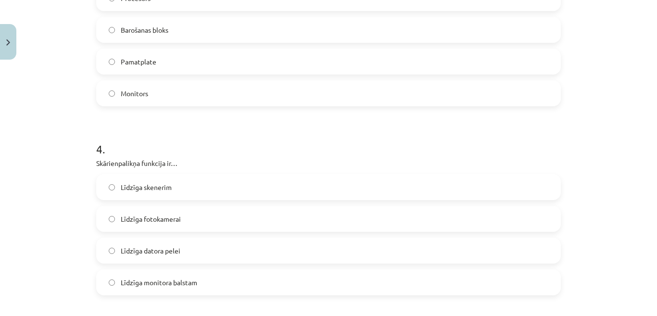
scroll to position [649, 0]
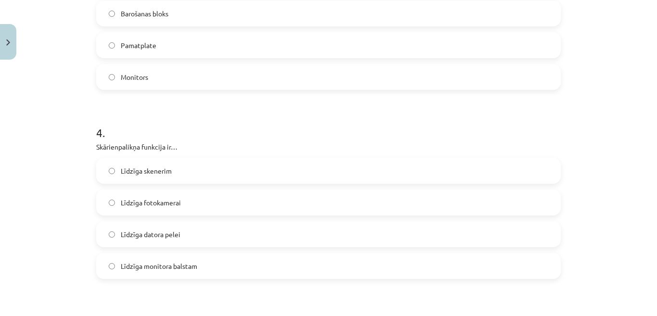
click at [187, 230] on label "Līdzīga datora pelei" at bounding box center [328, 234] width 463 height 24
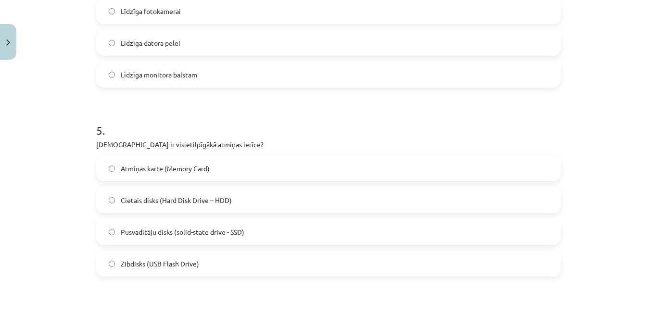
scroll to position [842, 0]
click at [220, 200] on span "Cietais disks (Hard Disk Drive – HDD)" at bounding box center [176, 199] width 111 height 10
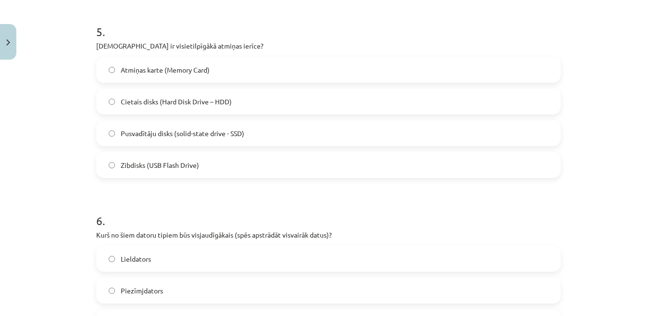
scroll to position [1034, 0]
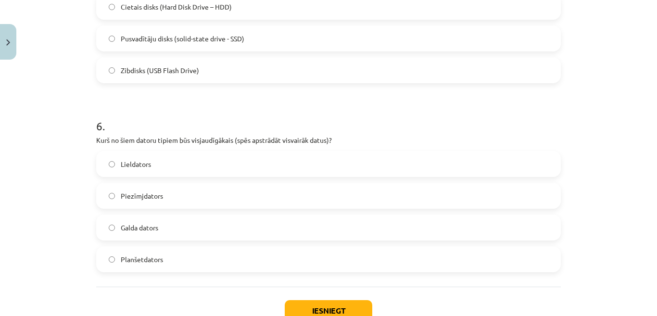
click at [152, 165] on label "Lieldators" at bounding box center [328, 164] width 463 height 24
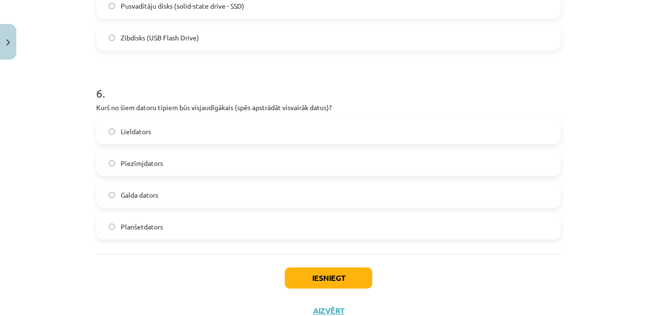
scroll to position [1102, 0]
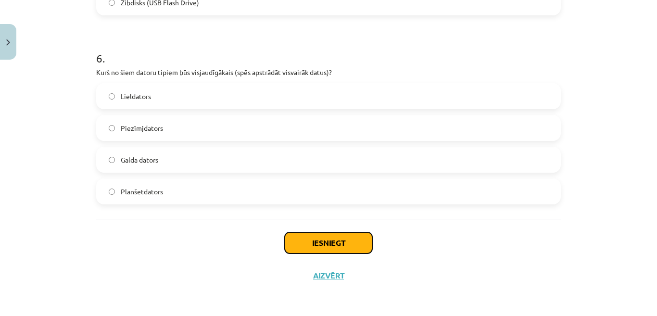
click at [327, 246] on button "Iesniegt" at bounding box center [329, 242] width 88 height 21
click at [313, 245] on button "Iesniegt" at bounding box center [329, 242] width 88 height 21
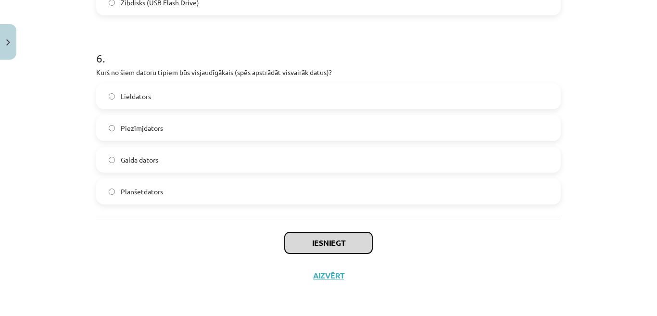
click at [313, 245] on button "Iesniegt" at bounding box center [329, 242] width 88 height 21
click at [332, 242] on button "Iesniegt" at bounding box center [329, 242] width 88 height 21
click at [329, 241] on button "Iesniegt" at bounding box center [329, 242] width 88 height 21
click at [330, 243] on button "Iesniegt" at bounding box center [329, 242] width 88 height 21
click at [330, 244] on button "Iesniegt" at bounding box center [329, 242] width 88 height 21
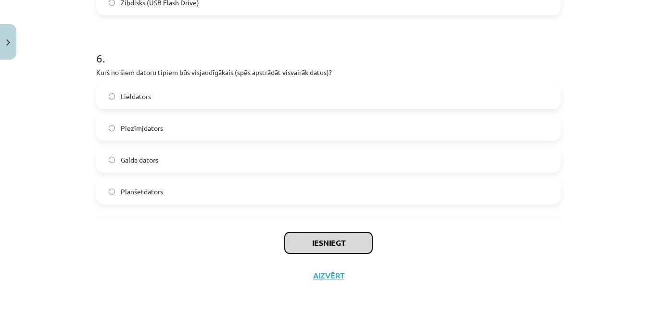
click at [331, 243] on button "Iesniegt" at bounding box center [329, 242] width 88 height 21
click at [330, 244] on button "Iesniegt" at bounding box center [329, 242] width 88 height 21
click at [330, 245] on button "Iesniegt" at bounding box center [329, 242] width 88 height 21
click at [329, 246] on button "Iesniegt" at bounding box center [329, 242] width 88 height 21
click at [327, 246] on button "Iesniegt" at bounding box center [329, 242] width 88 height 21
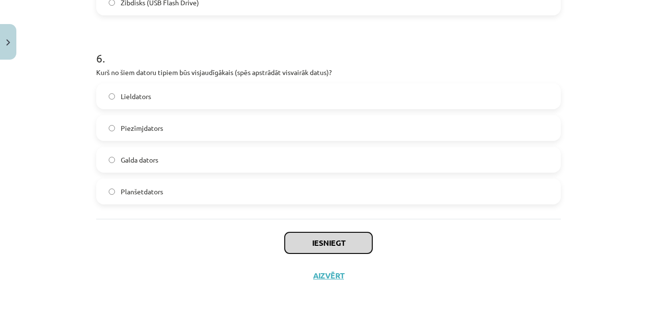
click at [325, 244] on button "Iesniegt" at bounding box center [329, 242] width 88 height 21
click at [324, 243] on button "Iesniegt" at bounding box center [329, 242] width 88 height 21
click at [322, 242] on button "Iesniegt" at bounding box center [329, 242] width 88 height 21
click at [321, 241] on button "Iesniegt" at bounding box center [329, 242] width 88 height 21
click at [318, 243] on button "Iesniegt" at bounding box center [329, 242] width 88 height 21
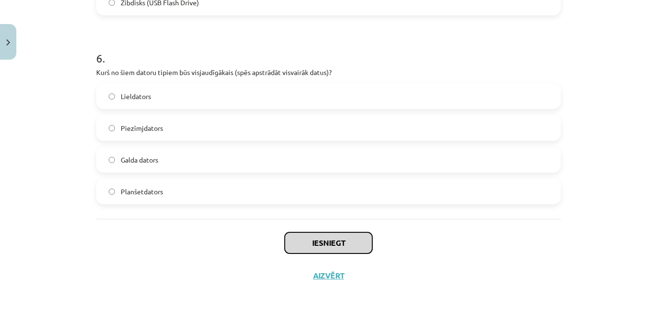
click at [307, 241] on button "Iesniegt" at bounding box center [329, 242] width 88 height 21
click at [302, 240] on button "Iesniegt" at bounding box center [329, 242] width 88 height 21
click at [302, 239] on button "Iesniegt" at bounding box center [329, 242] width 88 height 21
click at [299, 236] on button "Iesniegt" at bounding box center [329, 242] width 88 height 21
click at [297, 241] on button "Iesniegt" at bounding box center [329, 242] width 88 height 21
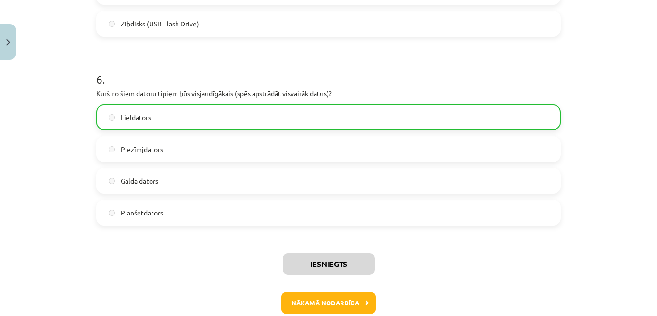
scroll to position [1133, 0]
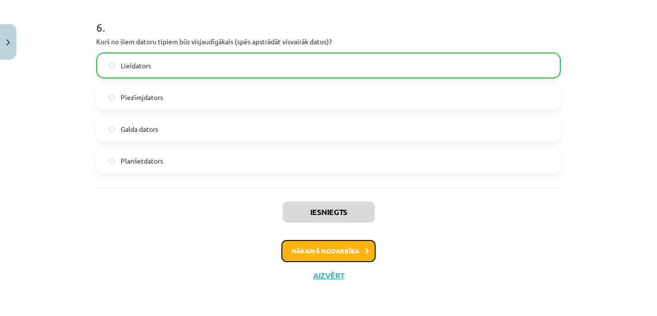
click at [336, 248] on button "Nākamā nodarbība" at bounding box center [328, 251] width 94 height 22
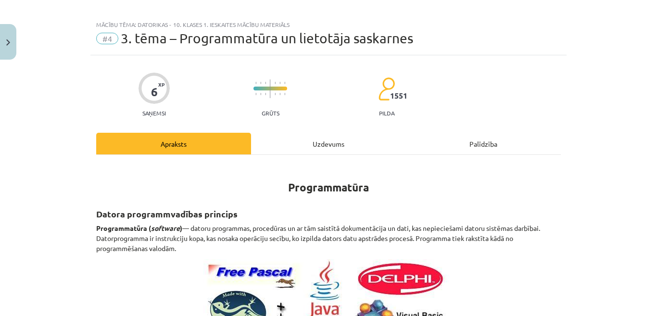
scroll to position [0, 0]
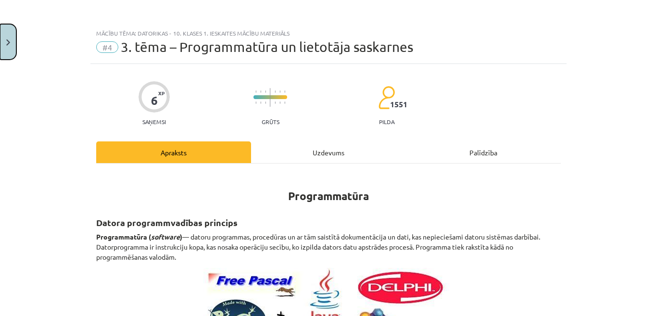
click at [6, 46] on button "Close" at bounding box center [8, 42] width 16 height 36
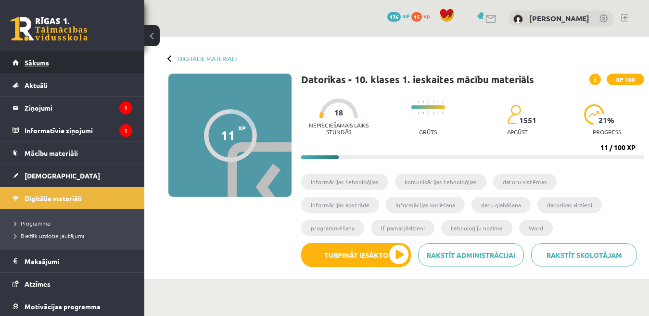
click at [53, 67] on link "Sākums" at bounding box center [73, 62] width 120 height 22
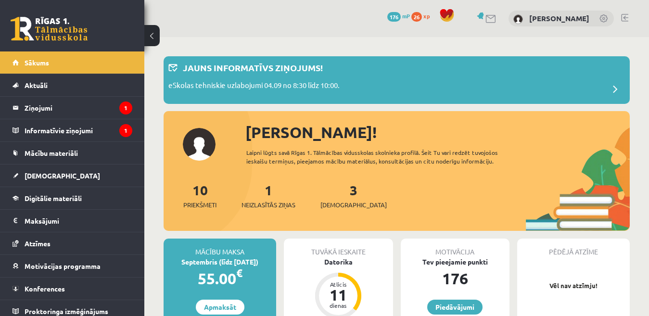
click at [603, 17] on link at bounding box center [604, 19] width 10 height 10
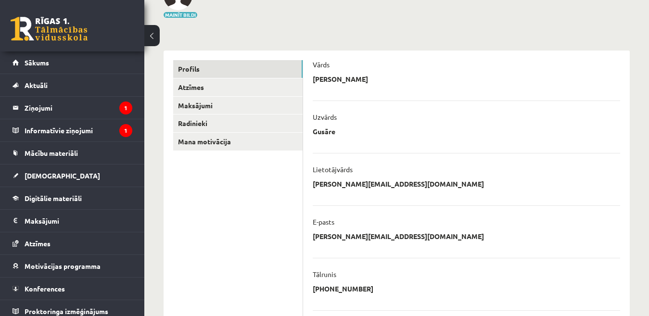
scroll to position [192, 0]
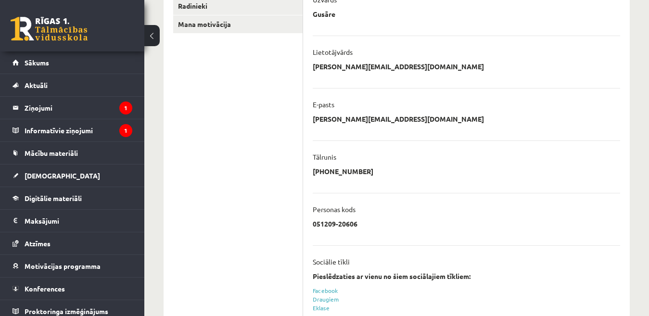
click at [390, 64] on p "laura.mezniece@inbox.lv" at bounding box center [398, 66] width 171 height 9
drag, startPoint x: 394, startPoint y: 64, endPoint x: 379, endPoint y: 65, distance: 15.5
click at [382, 65] on div "**********" at bounding box center [466, 69] width 307 height 14
drag, startPoint x: 378, startPoint y: 65, endPoint x: 333, endPoint y: 77, distance: 46.9
click at [333, 77] on ul "**********" at bounding box center [466, 145] width 307 height 428
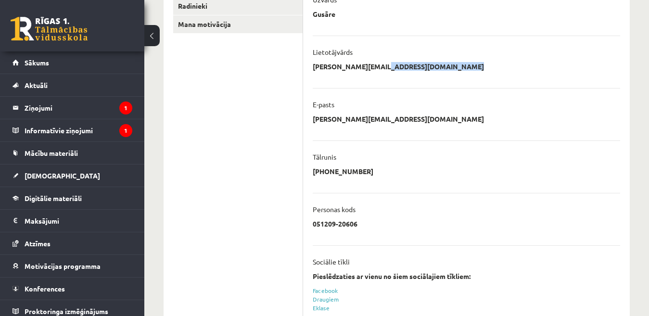
click at [333, 77] on ul "**********" at bounding box center [466, 145] width 307 height 428
drag, startPoint x: 313, startPoint y: 64, endPoint x: 459, endPoint y: 62, distance: 145.8
click at [459, 62] on div "**********" at bounding box center [466, 69] width 307 height 14
click at [340, 111] on div "E-pasts" at bounding box center [466, 107] width 307 height 14
click at [342, 115] on p "laura.mezniece@inbox.lv" at bounding box center [398, 118] width 171 height 9
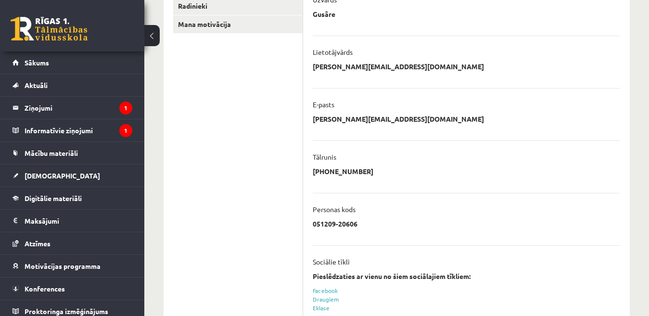
click at [345, 119] on p "laura.mezniece@inbox.lv" at bounding box center [398, 118] width 171 height 9
drag, startPoint x: 388, startPoint y: 116, endPoint x: 287, endPoint y: 116, distance: 101.0
click at [281, 116] on div "**********" at bounding box center [397, 150] width 466 height 435
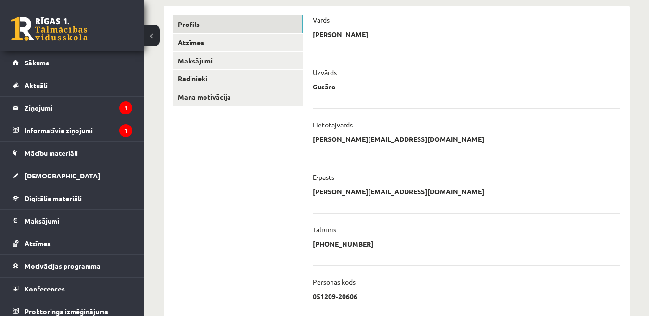
click at [419, 144] on div "**********" at bounding box center [466, 142] width 307 height 14
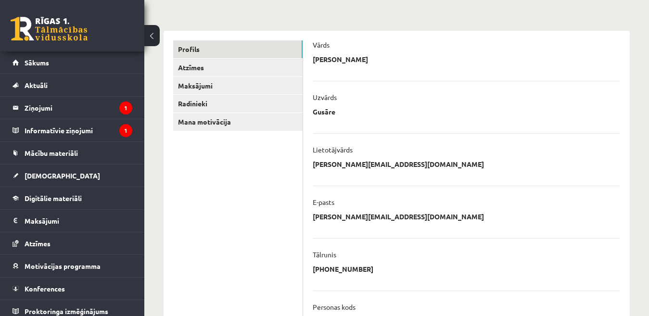
scroll to position [96, 0]
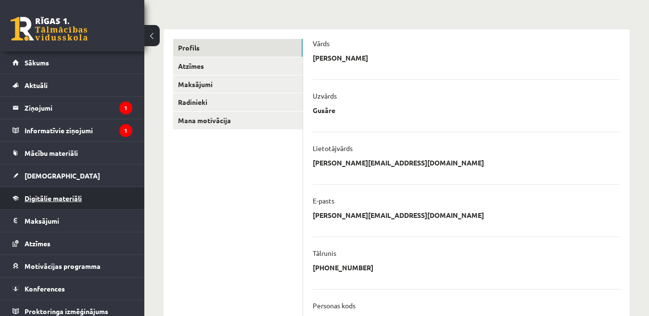
click at [49, 200] on span "Digitālie materiāli" at bounding box center [53, 198] width 57 height 9
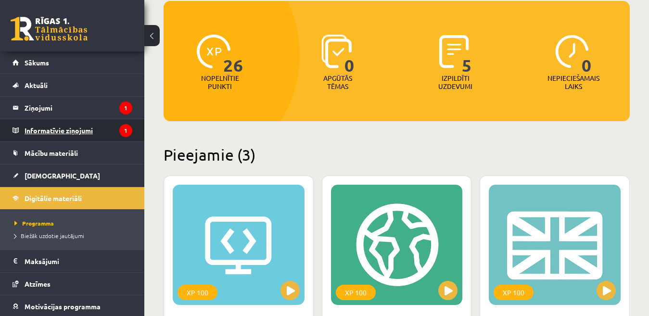
scroll to position [48, 0]
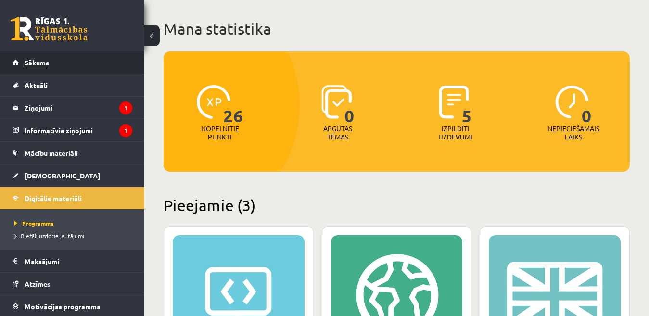
click at [24, 59] on link "Sākums" at bounding box center [73, 62] width 120 height 22
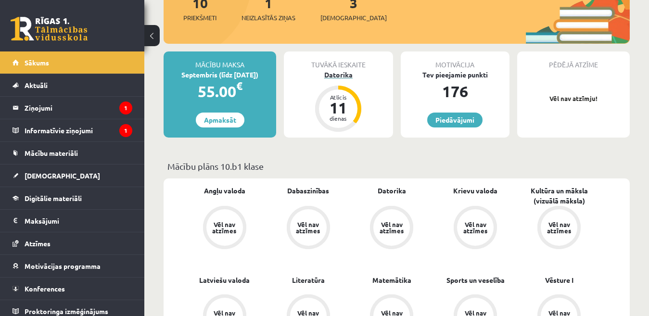
scroll to position [192, 0]
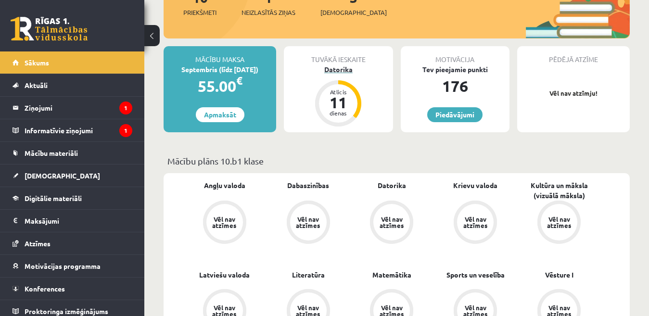
click at [340, 97] on div "11" at bounding box center [338, 102] width 29 height 15
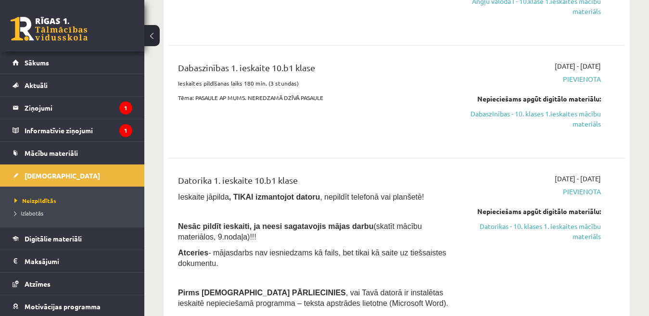
scroll to position [192, 0]
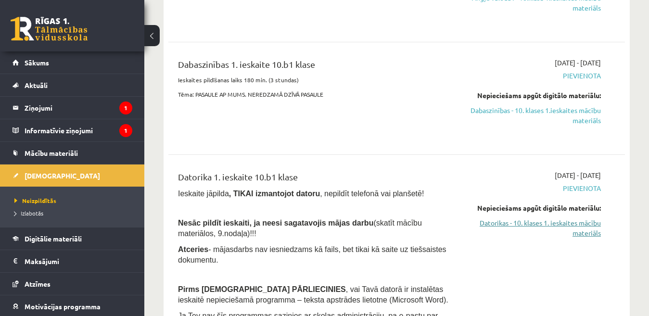
click at [568, 222] on link "Datorikas - 10. klases 1. ieskaites mācību materiāls" at bounding box center [535, 228] width 131 height 20
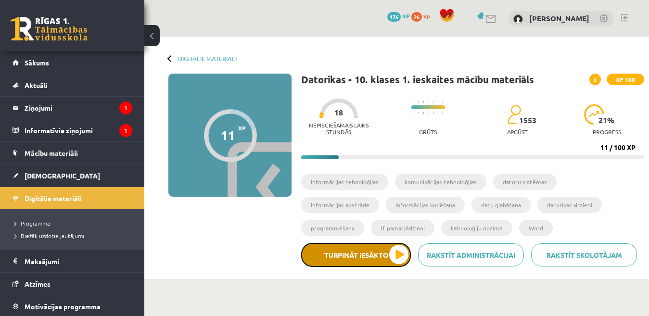
click at [407, 251] on button "Turpināt iesākto" at bounding box center [356, 255] width 110 height 24
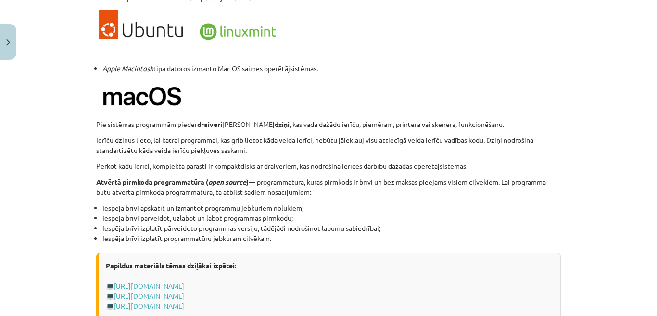
scroll to position [950, 0]
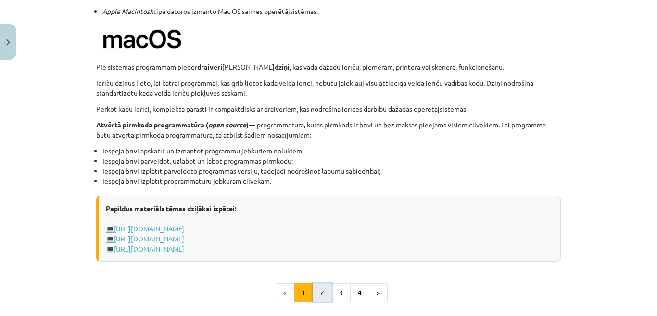
click at [313, 288] on button "2" at bounding box center [322, 292] width 19 height 19
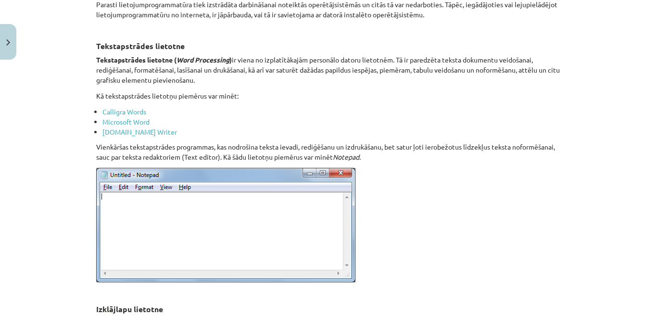
scroll to position [365, 0]
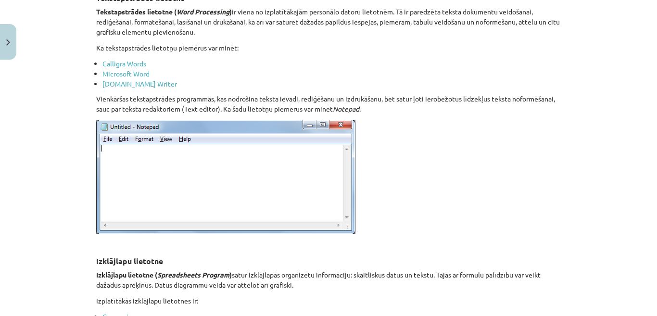
click at [215, 174] on img at bounding box center [225, 177] width 259 height 114
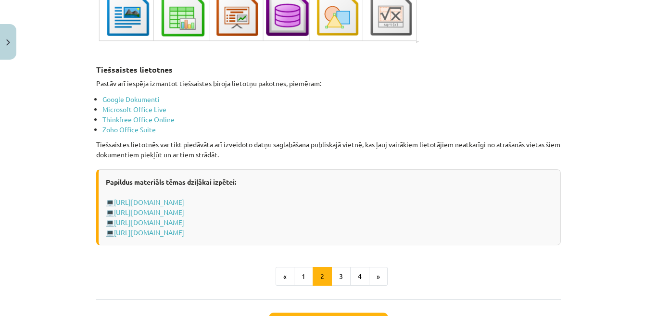
scroll to position [1615, 0]
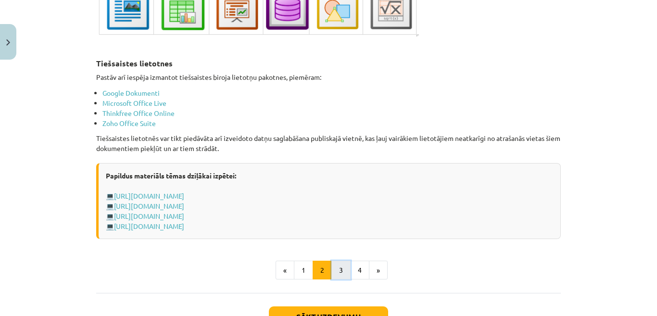
click at [333, 274] on button "3" at bounding box center [340, 270] width 19 height 19
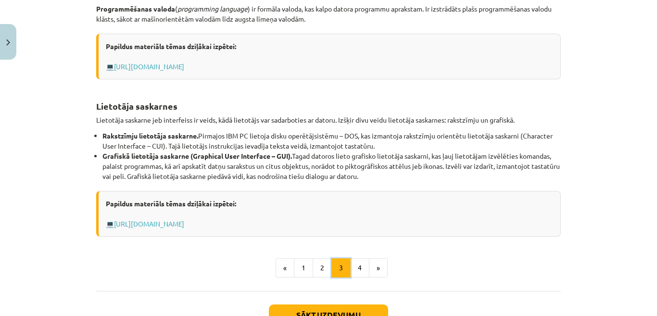
scroll to position [365, 0]
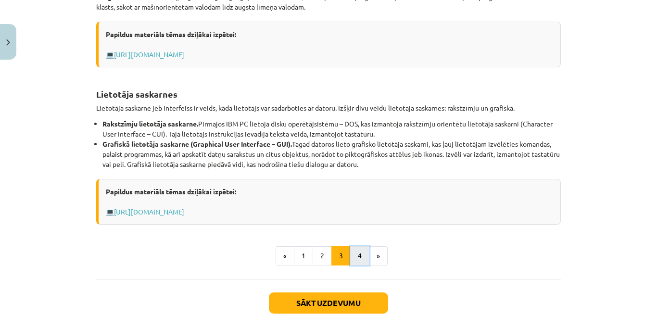
click at [360, 251] on button "4" at bounding box center [359, 255] width 19 height 19
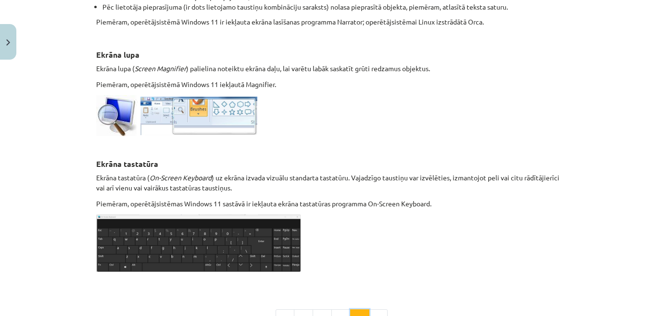
scroll to position [529, 0]
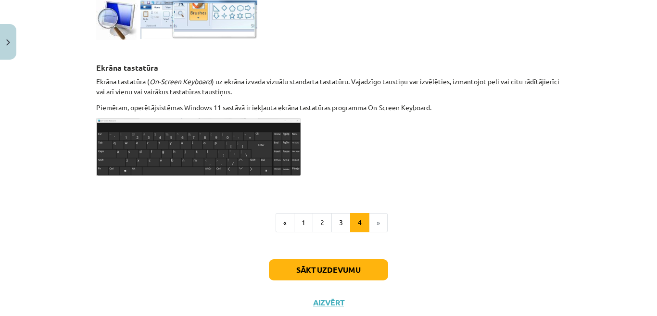
click at [375, 221] on li "»" at bounding box center [378, 222] width 18 height 19
click at [290, 271] on button "Sākt uzdevumu" at bounding box center [328, 269] width 119 height 21
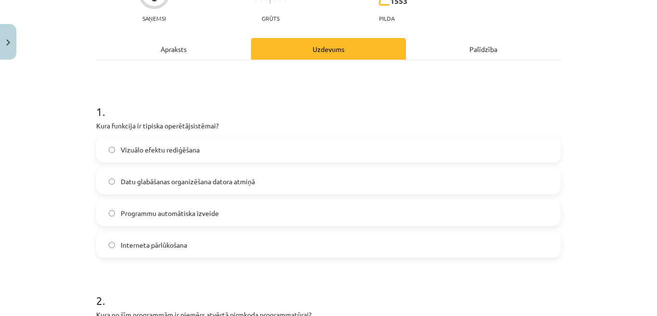
scroll to position [120, 0]
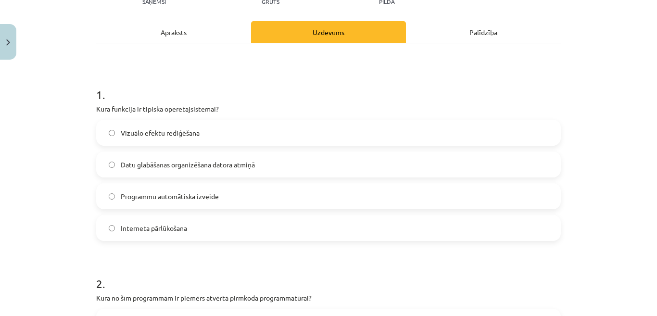
click at [195, 165] on span "Datu glabāšanas organizēšana datora atmiņā" at bounding box center [188, 165] width 134 height 10
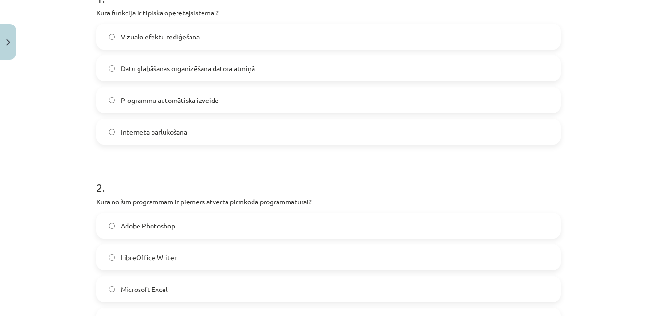
scroll to position [313, 0]
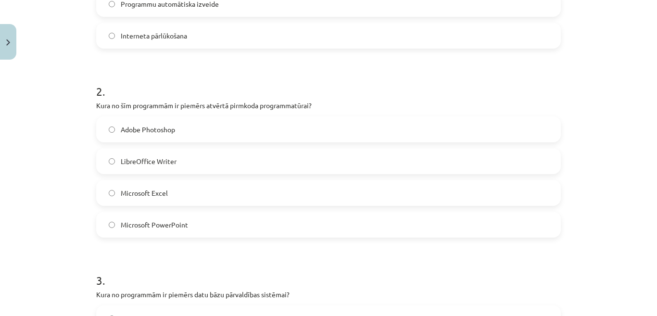
click at [194, 128] on label "Adobe Photoshop" at bounding box center [328, 129] width 463 height 24
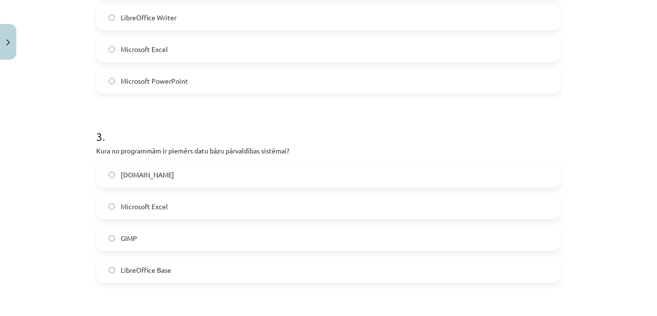
scroll to position [457, 0]
drag, startPoint x: 128, startPoint y: 207, endPoint x: 132, endPoint y: 214, distance: 8.4
click at [128, 207] on span "Microsoft Excel" at bounding box center [144, 206] width 47 height 10
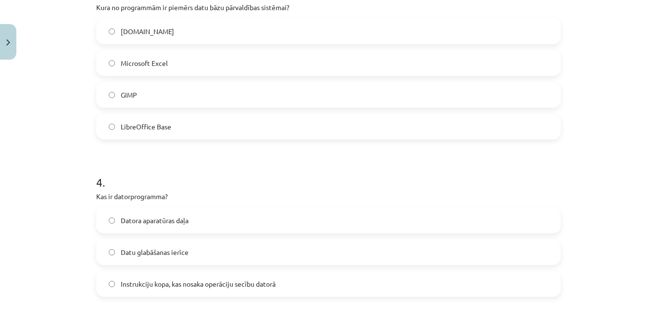
scroll to position [601, 0]
click at [270, 280] on span "Instrukciju kopa, kas nosaka operāciju secību datorā" at bounding box center [198, 283] width 155 height 10
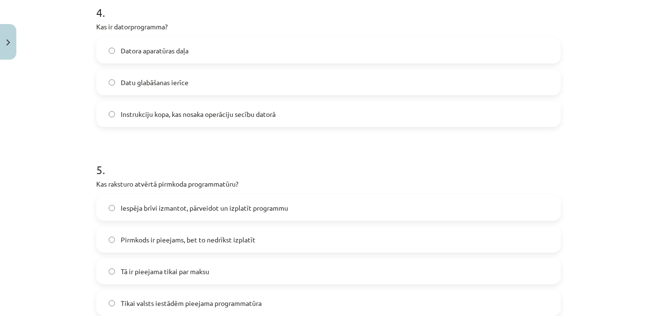
scroll to position [794, 0]
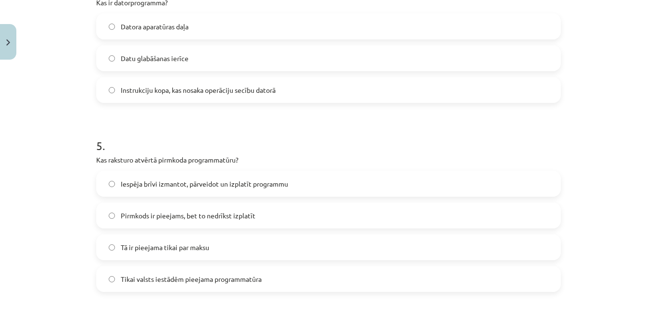
click at [140, 179] on span "Iespēja brīvi izmantot, pārveidot un izplatīt programmu" at bounding box center [204, 184] width 167 height 10
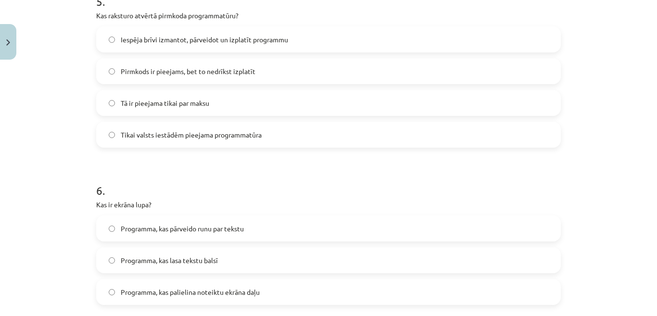
scroll to position [986, 0]
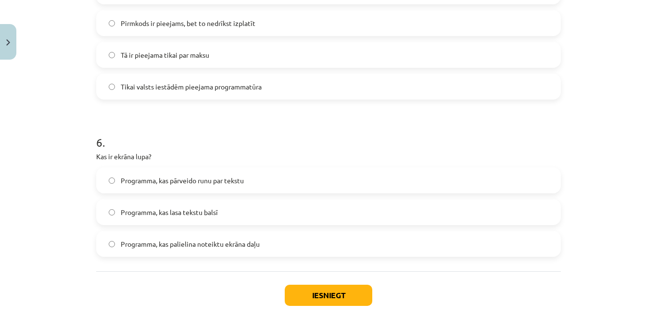
click at [191, 247] on span "Programma, kas palielina noteiktu ekrāna daļu" at bounding box center [190, 244] width 139 height 10
click at [309, 290] on button "Iesniegt" at bounding box center [329, 295] width 88 height 21
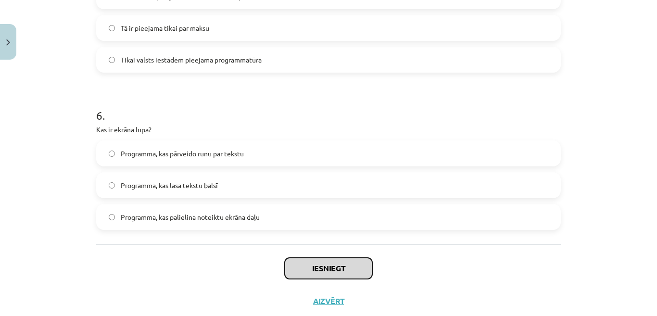
scroll to position [1039, 0]
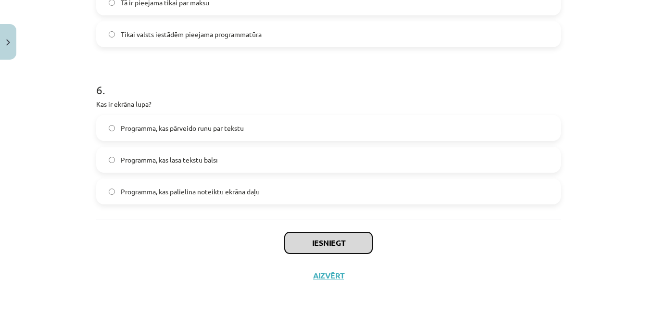
click at [333, 243] on button "Iesniegt" at bounding box center [329, 242] width 88 height 21
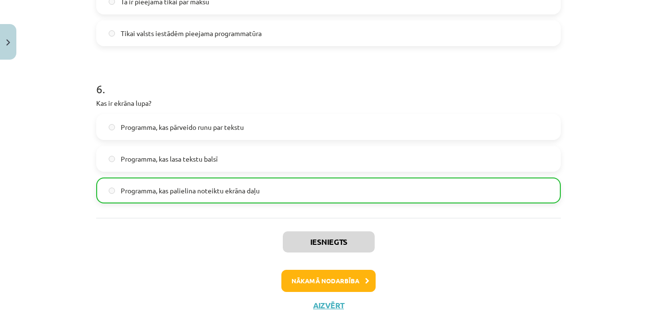
scroll to position [1069, 0]
